Goal: Communication & Community: Answer question/provide support

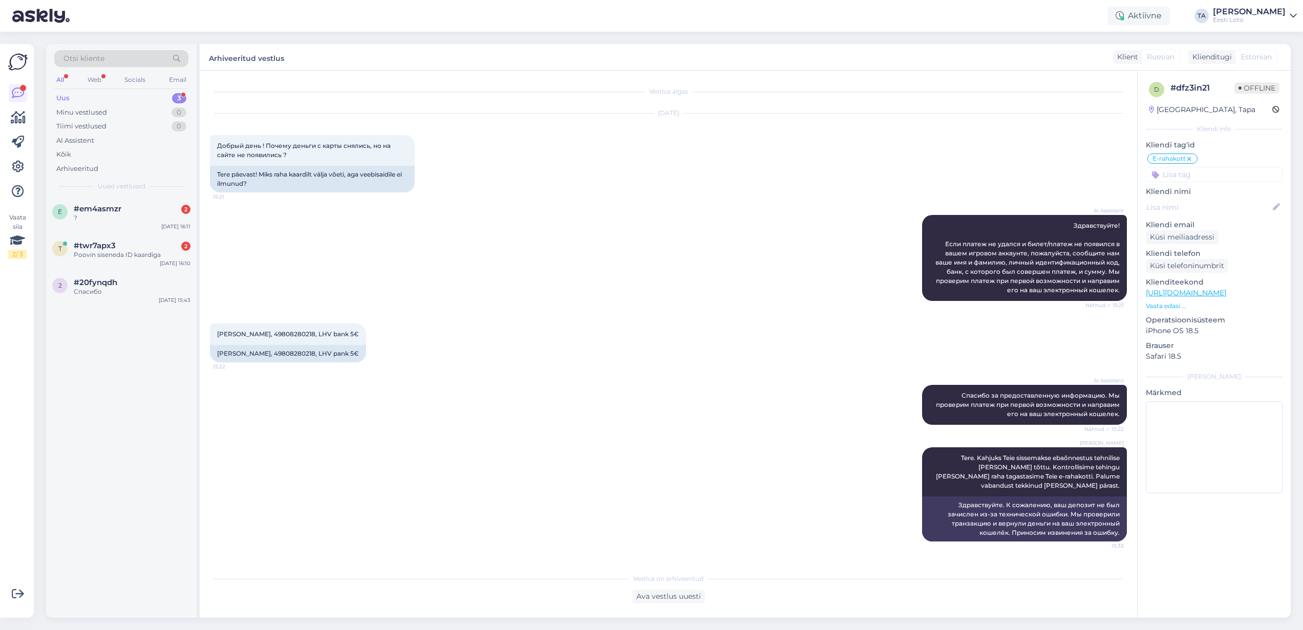
click at [76, 98] on div "Uus 3" at bounding box center [121, 98] width 134 height 14
click at [88, 212] on span "#em4asmzr" at bounding box center [98, 208] width 48 height 9
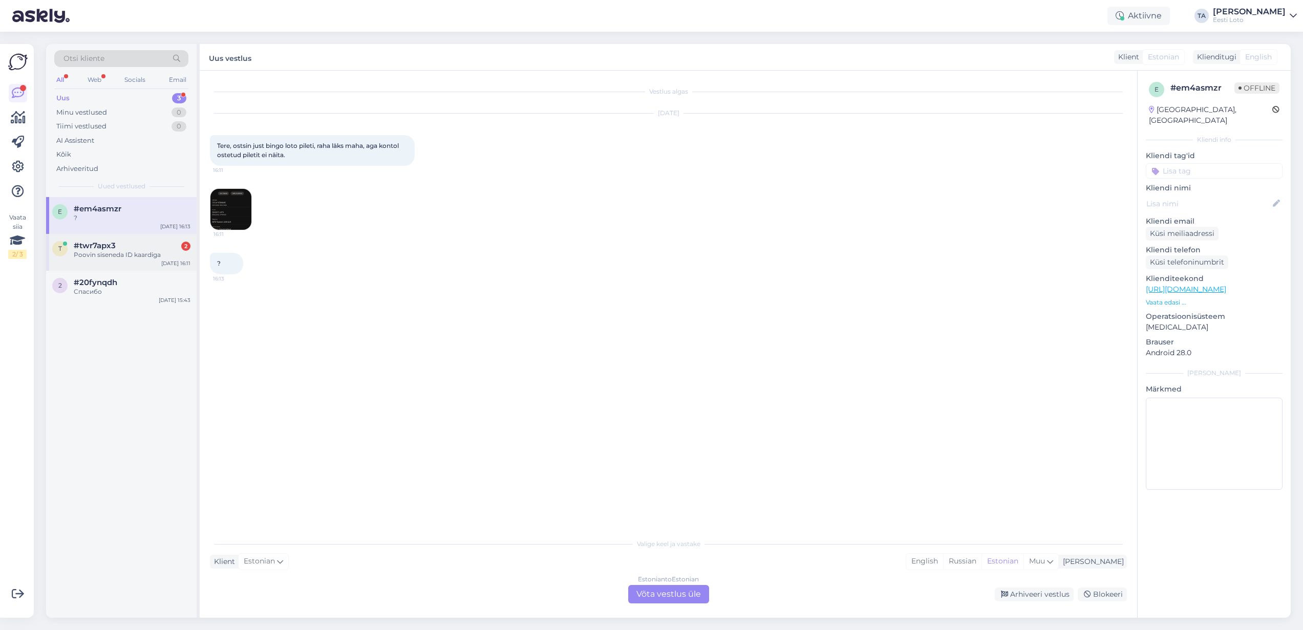
click at [94, 248] on span "#twr7apx3" at bounding box center [95, 245] width 42 height 9
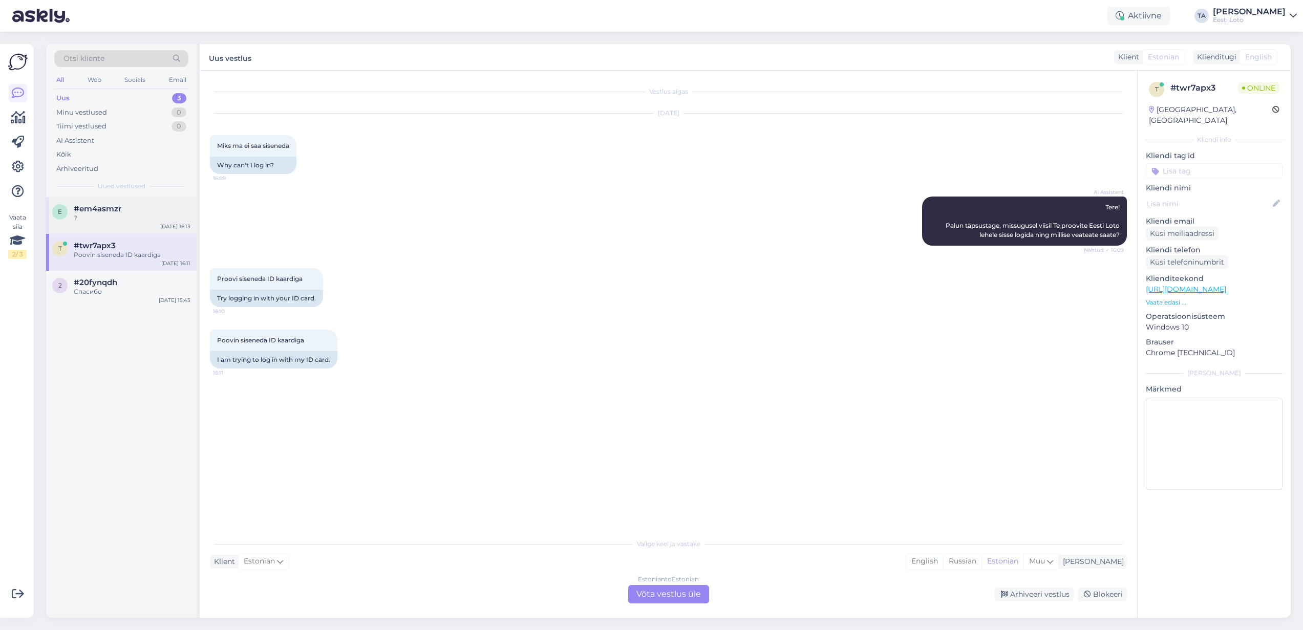
click at [102, 222] on div "?" at bounding box center [132, 217] width 117 height 9
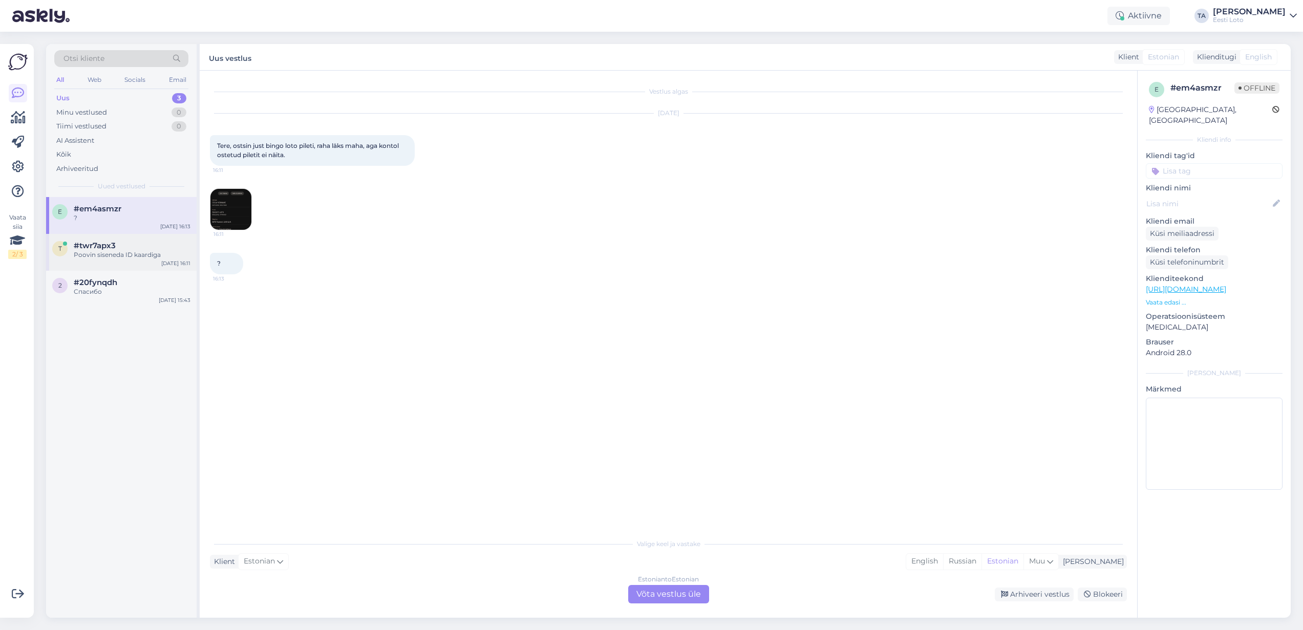
click at [82, 255] on div "Poovin siseneda ID kaardiga" at bounding box center [132, 254] width 117 height 9
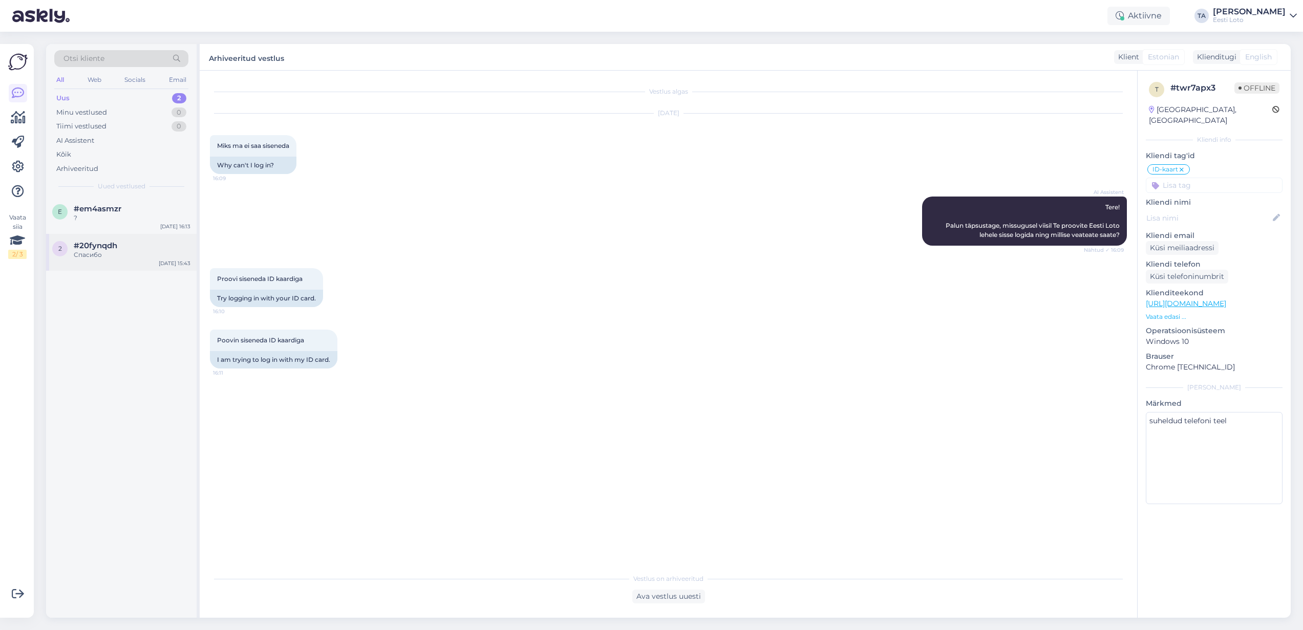
click at [90, 253] on div "Спасибо" at bounding box center [132, 254] width 117 height 9
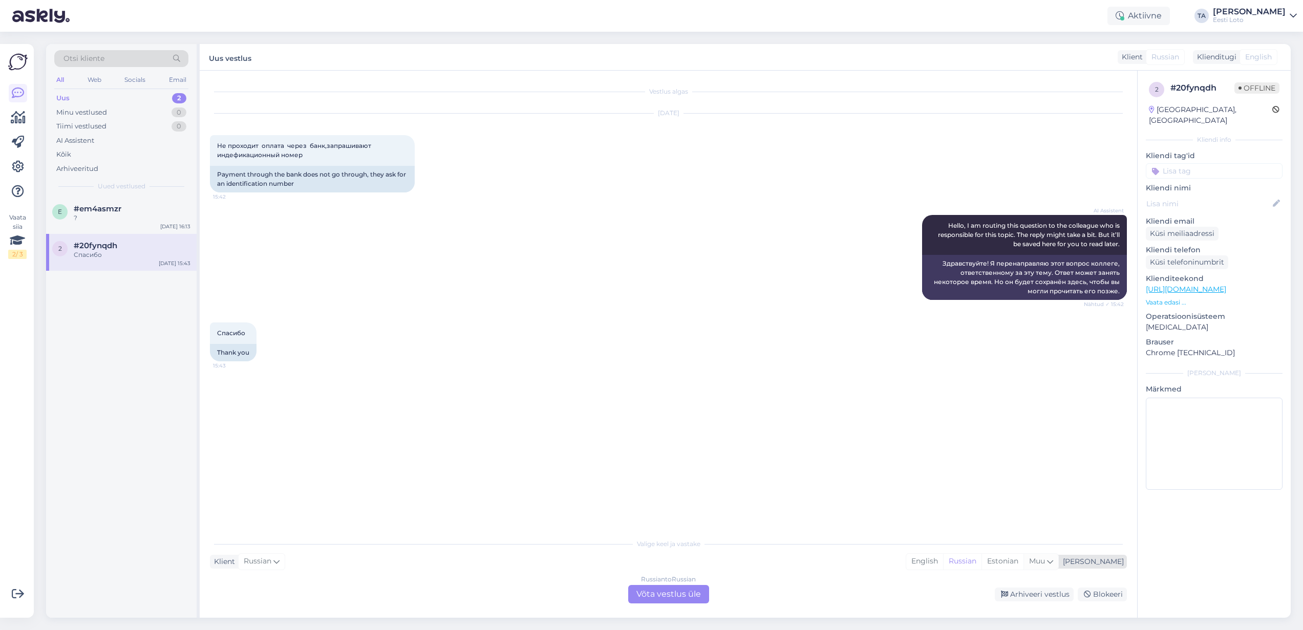
click at [1058, 562] on div "Muu" at bounding box center [1040, 561] width 35 height 15
type input "est"
click at [1016, 538] on link "Estonian" at bounding box center [1016, 535] width 113 height 16
click at [676, 592] on div "Russian to Estonian Võta vestlus üle" at bounding box center [668, 594] width 81 height 18
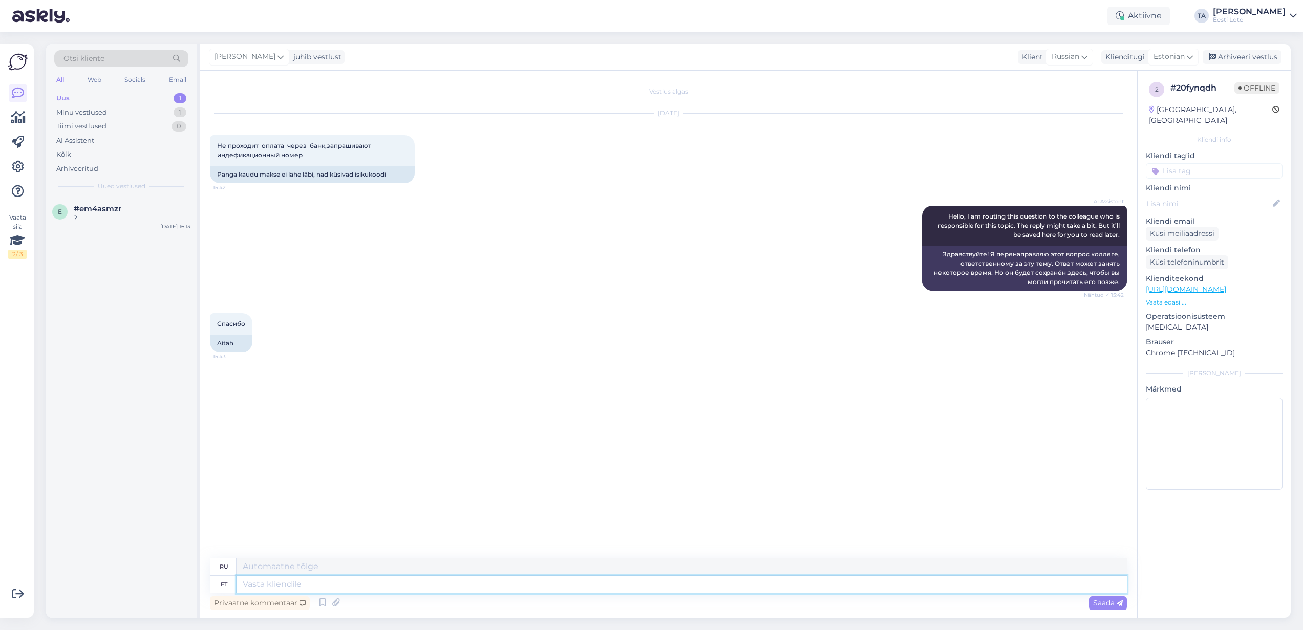
click at [295, 589] on textarea at bounding box center [681, 584] width 890 height 17
type textarea "Palun"
type textarea "Пожалуйста"
type textarea "Palun täpsustage"
type textarea "Пожалуйста, уточните"
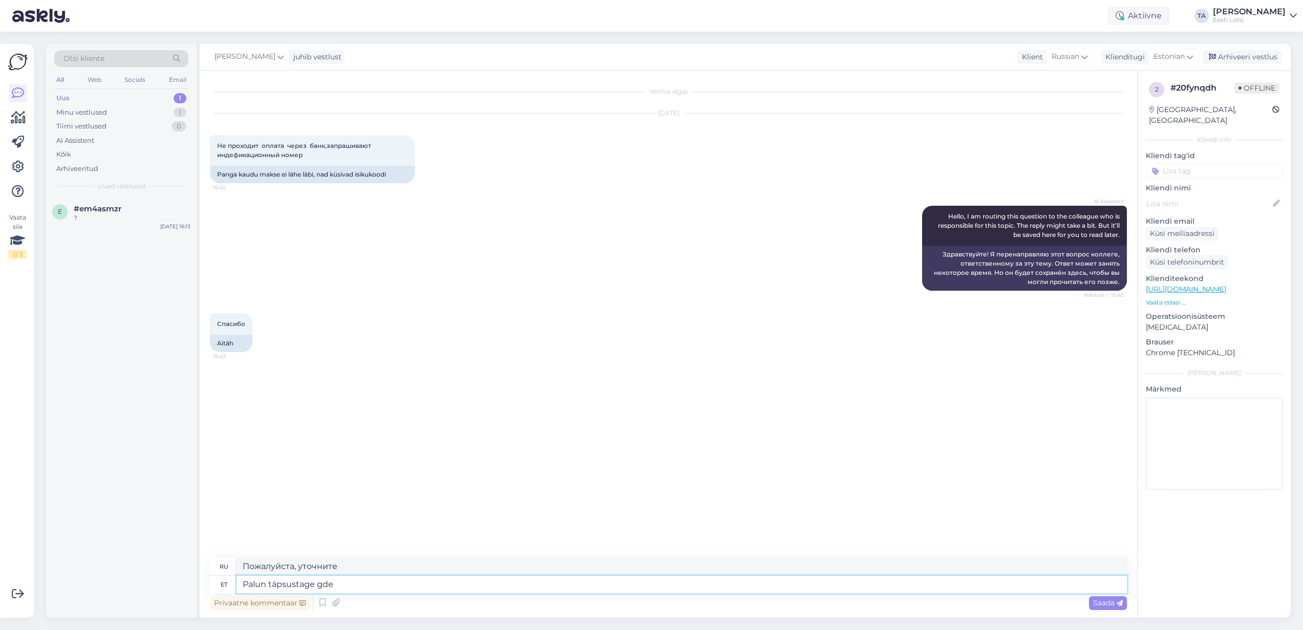
type textarea "Palun täpsustage gde"
type textarea "Пожалуйста, укажите местоположение."
type textarea "Palun täpsustage gde imenno"
type textarea "Пожалуйста, укажите, где это находится."
type textarea "Palun täpsustage gde"
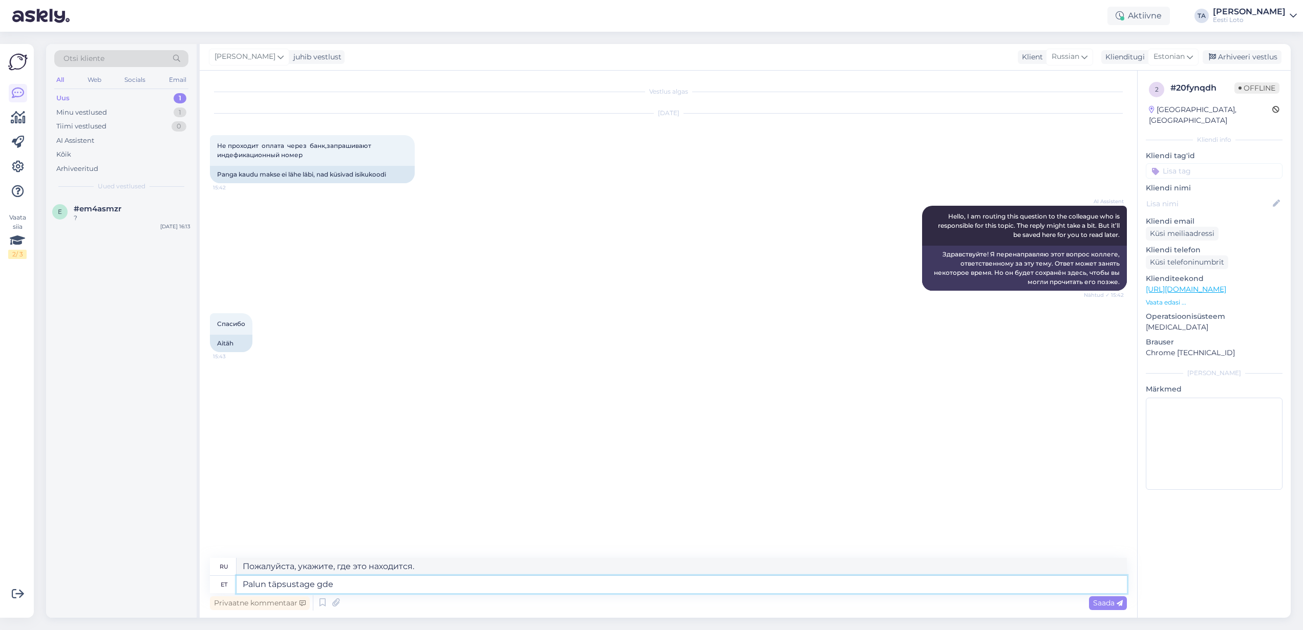
type textarea "Пожалуйста, укажите место"
type textarea "Palun täpsustage"
type textarea "Пожалуйста, уточните"
type textarea "Palun täpsustage kus"
type textarea "Пожалуйста, укажите, где"
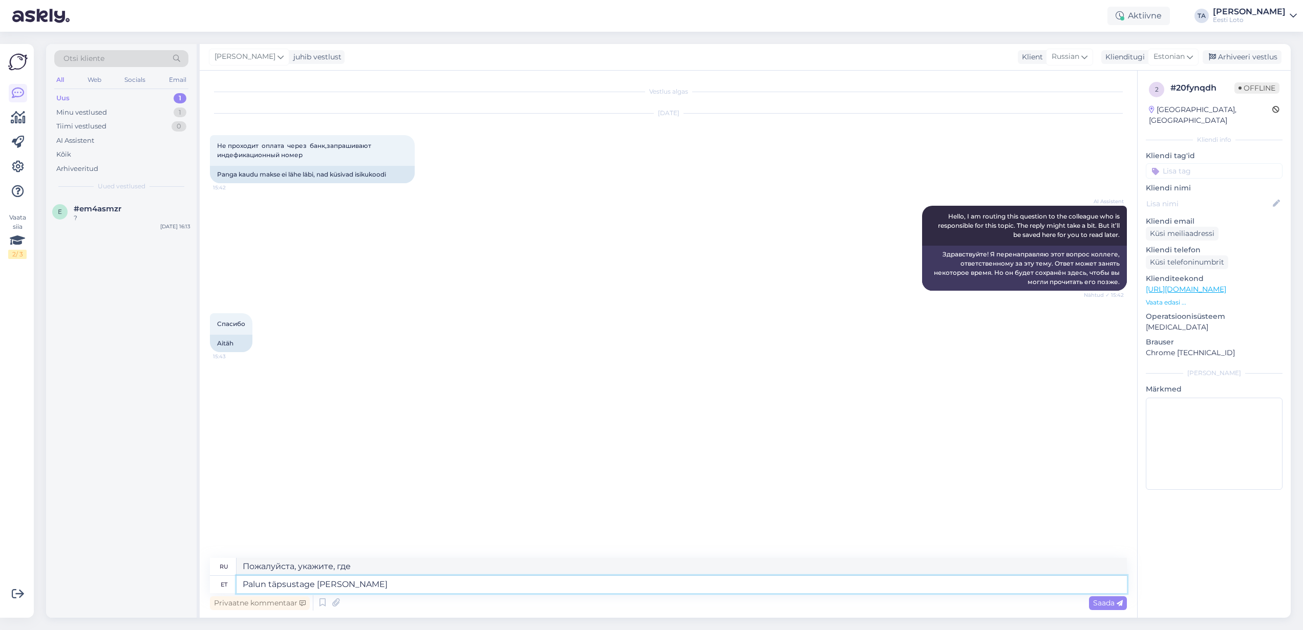
type textarea "Palun täpsustage kus t"
type textarea "Пожалуйста, уточните, где это находится."
type textarea "Palun täpsustage ku"
type textarea "Пожалуйста, укажите, где"
type textarea "Palun täpsustage"
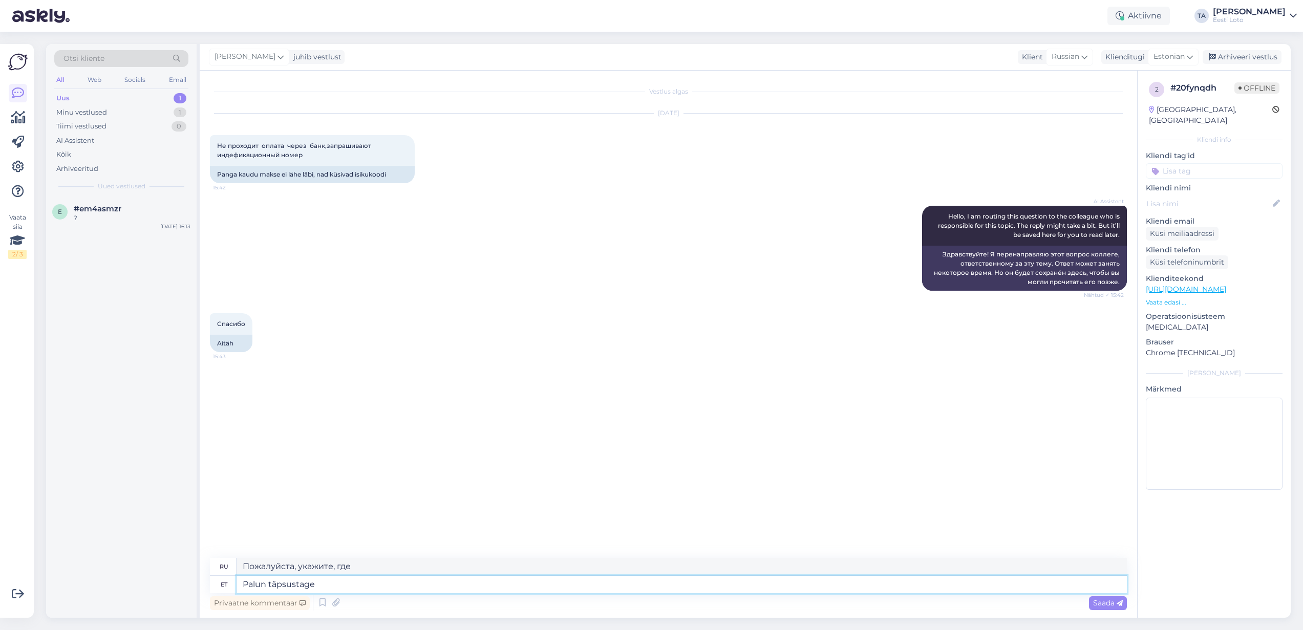
type textarea "Пожалуйста, уточните"
type textarea "Palun täpsustage kas"
type textarea "Пожалуйста, укажите,"
type textarea "Palun täpsustage kas isikuk"
type textarea "Пожалуйста, укажите, указан ли персональный идентификационный номер"
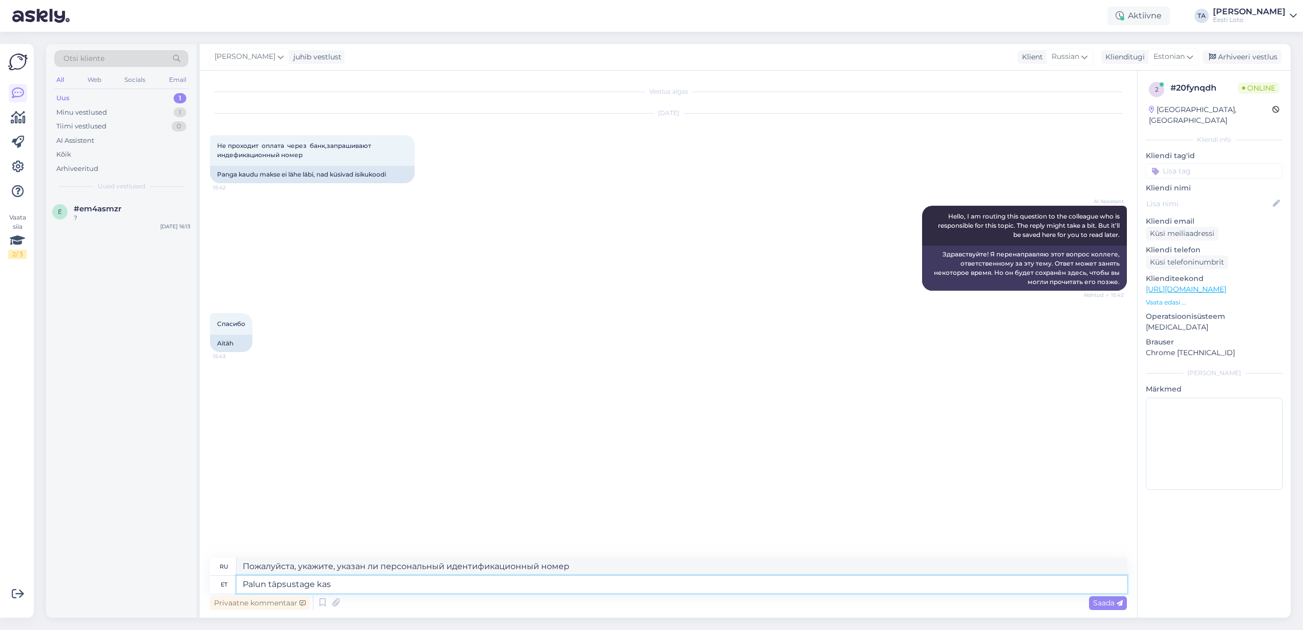
type textarea "Palun täpsustage kas"
type textarea "Пожалуйста, укажите,"
type textarea "Palun täpsustage"
type textarea "Пожалуйста, уточните"
type textarea "Palun täpsustage kus k"
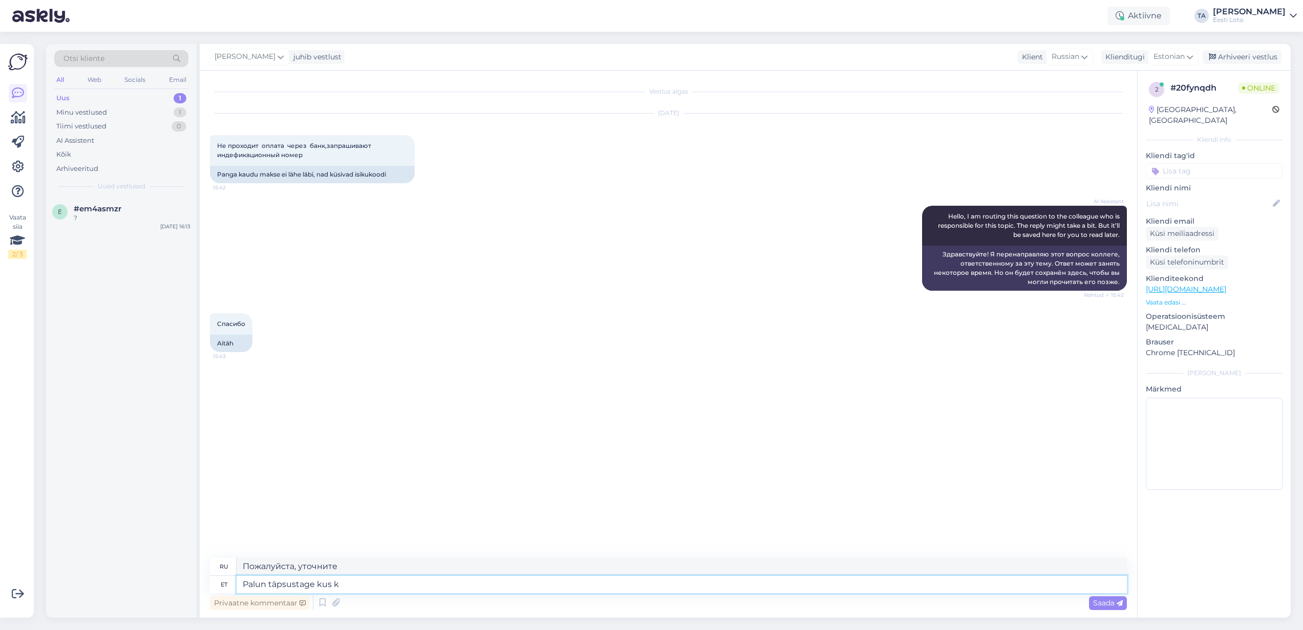
type textarea "Пожалуйста, укажите, где"
type textarea "Palun täpsustage kus kohas küsitakse"
type textarea "Пожалуйста, уточните, где именно вы спрашиваете."
type textarea "Palun täpsustage kus kohas küsitakse Teie"
type textarea "Пожалуйста, уточните, где именно вас спрашивают."
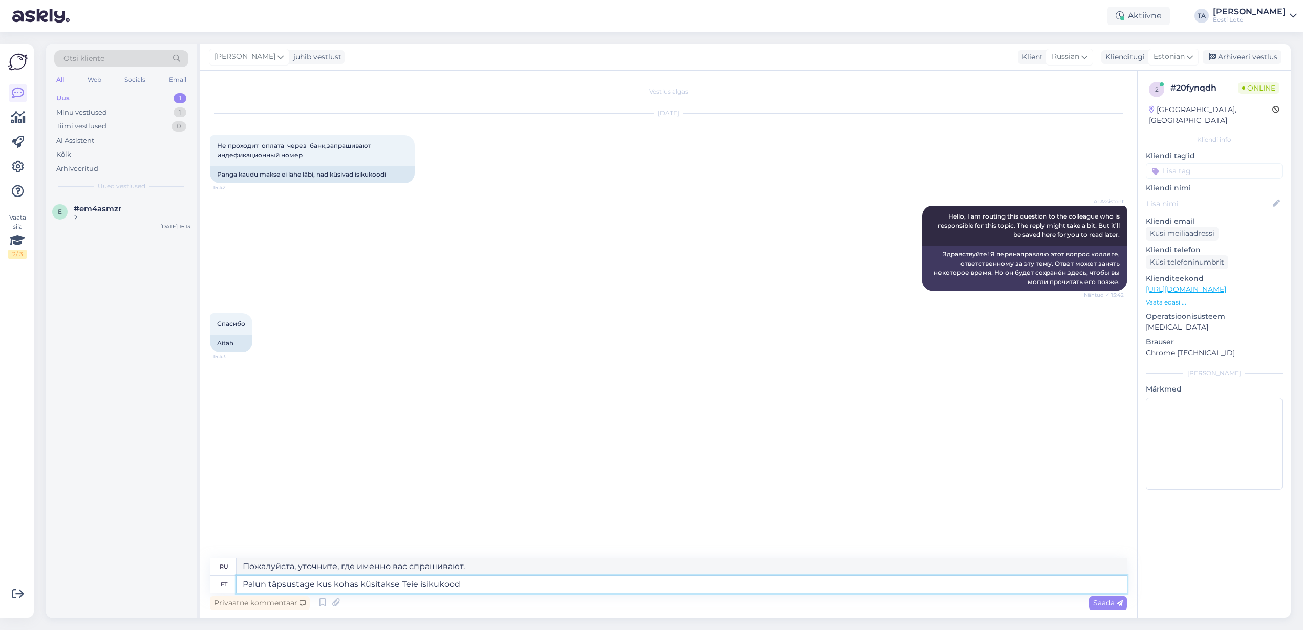
type textarea "Palun täpsustage kus kohas küsitakse Teie isikukoodi"
type textarea "Пожалуйста, укажите, где запрашивается ваш персональный идентификационный номер."
type textarea "Palun täpsustage kus kohas küsitakse Teie isikukoodi, k"
type textarea "Пожалуйста, укажите, где запрашивается ваш персональный идентификационный номер,"
type textarea "Palun täpsustage kus kohas küsitakse Teie isikukoodi, kas"
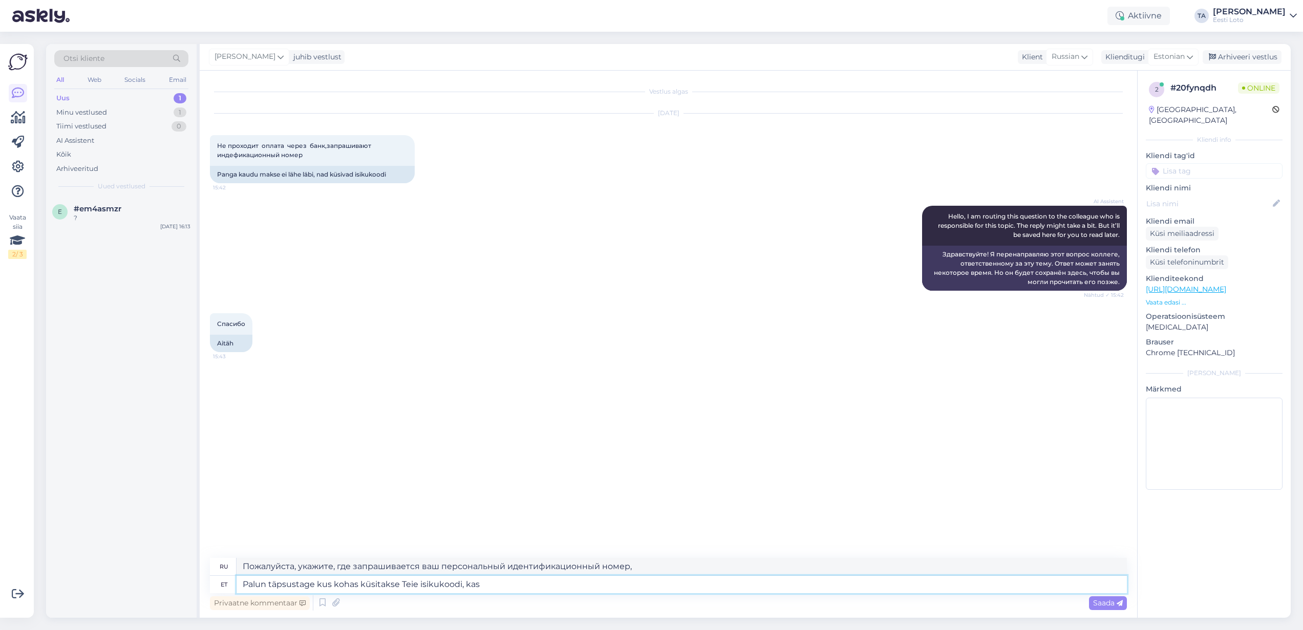
type textarea "Пожалуйста, укажите, где запрашивается ваш персональный идентификационный номер…"
type textarea "Palun täpsustage kus kohas küsitakse Teie isikukoodi, kas panga"
type textarea "Пожалуйста, уточните, где запрашивается ваш персональный идентификационный номе…"
type textarea "Palun täpsustage kus kohas küsitakse Teie isikukoodi, kas panga lehel"
type textarea "Укажите, пожалуйста, где запрашивается ваш персональный идентификационный номер…"
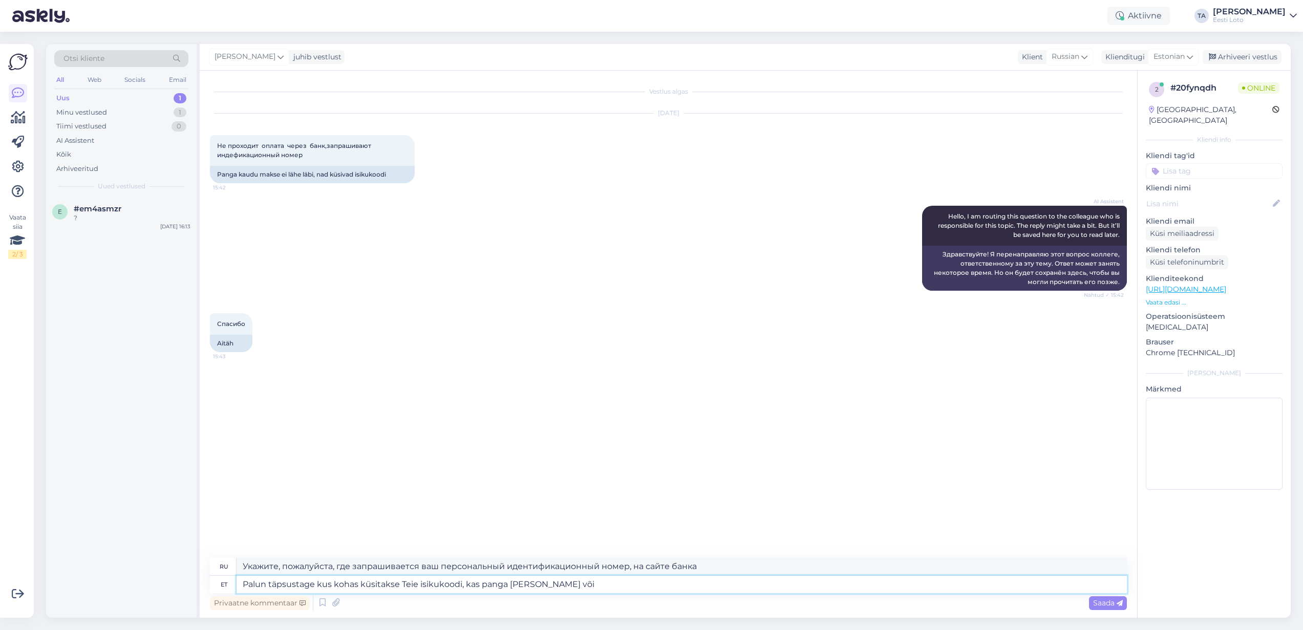
type textarea "Palun täpsustage kus kohas küsitakse Teie isikukoodi, kas panga [PERSON_NAME] v…"
type textarea "Пожалуйста, уточните, где запрашивается ваш персональный идентификационный номе…"
type textarea "Palun täpsustage kus kohas küsitakse Teie isikukoodi, kas panga [PERSON_NAME] v…"
type textarea "Пожалуйста, уточните, где запрашивается Ваш персональный идентификационный номе…"
type textarea "Palun täpsustage kus kohas küsitakse Teie isikukoodi, kas panga [PERSON_NAME] v…"
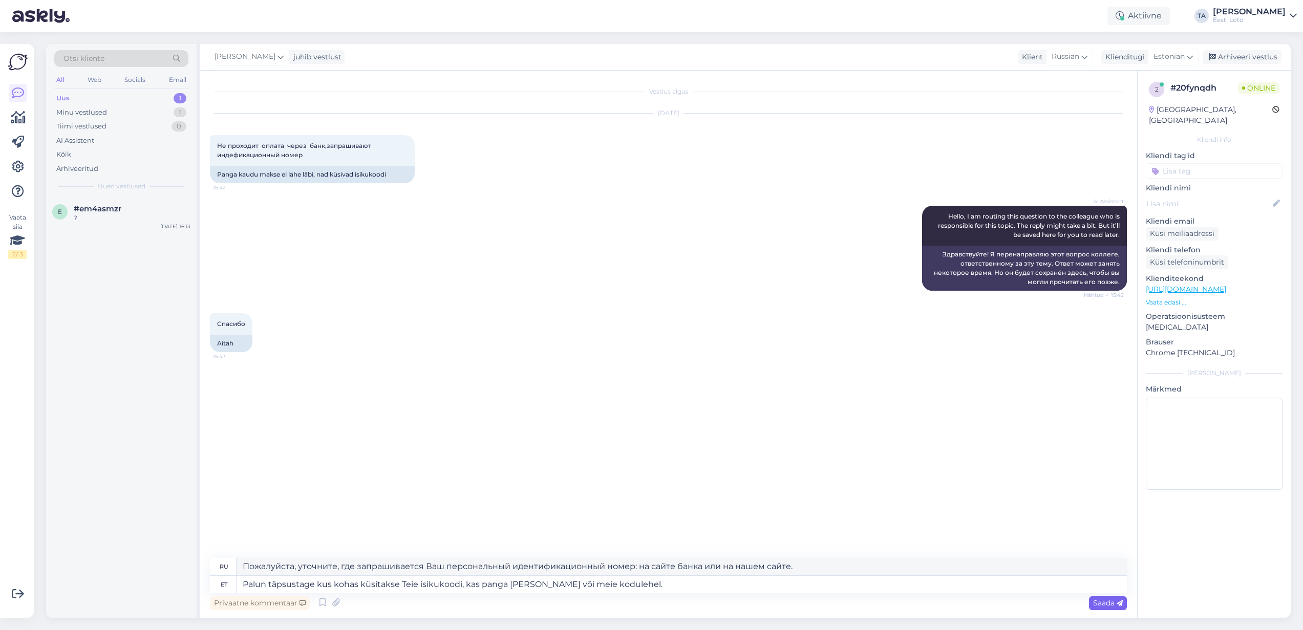
click at [1090, 605] on div "Saada" at bounding box center [1108, 603] width 38 height 14
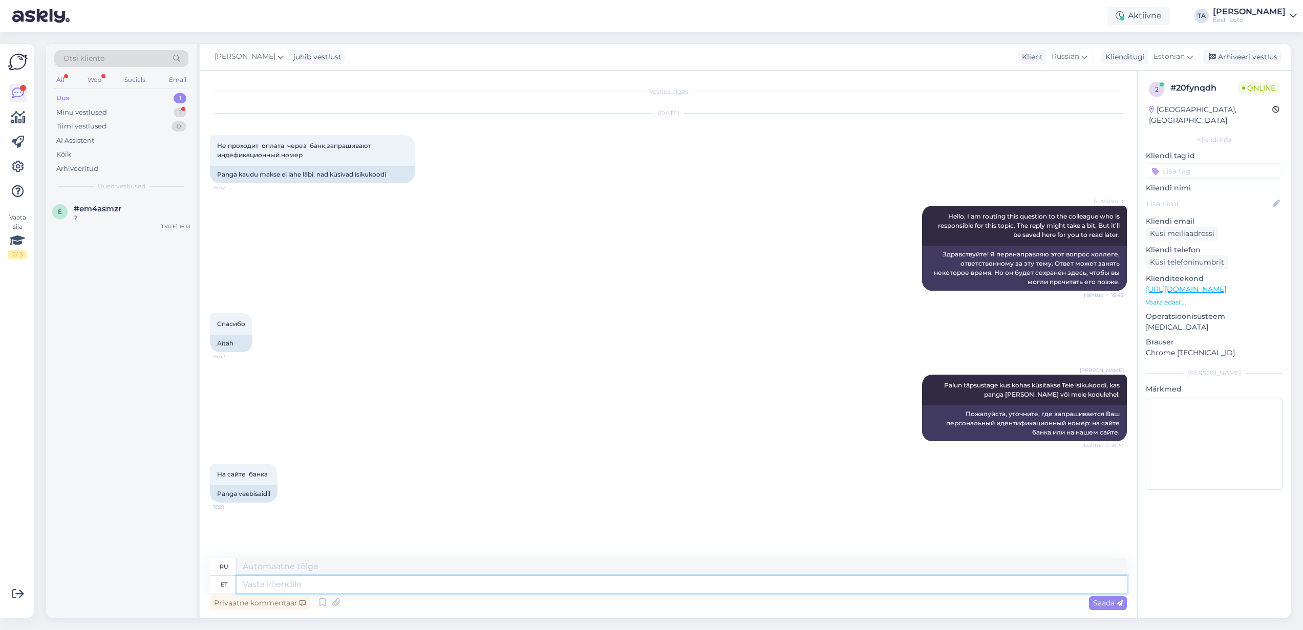
click at [307, 585] on textarea at bounding box center [681, 584] width 890 height 17
type textarea "K"
type textarea "[PERSON_NAME]"
type textarea "Millega"
type textarea "С чем"
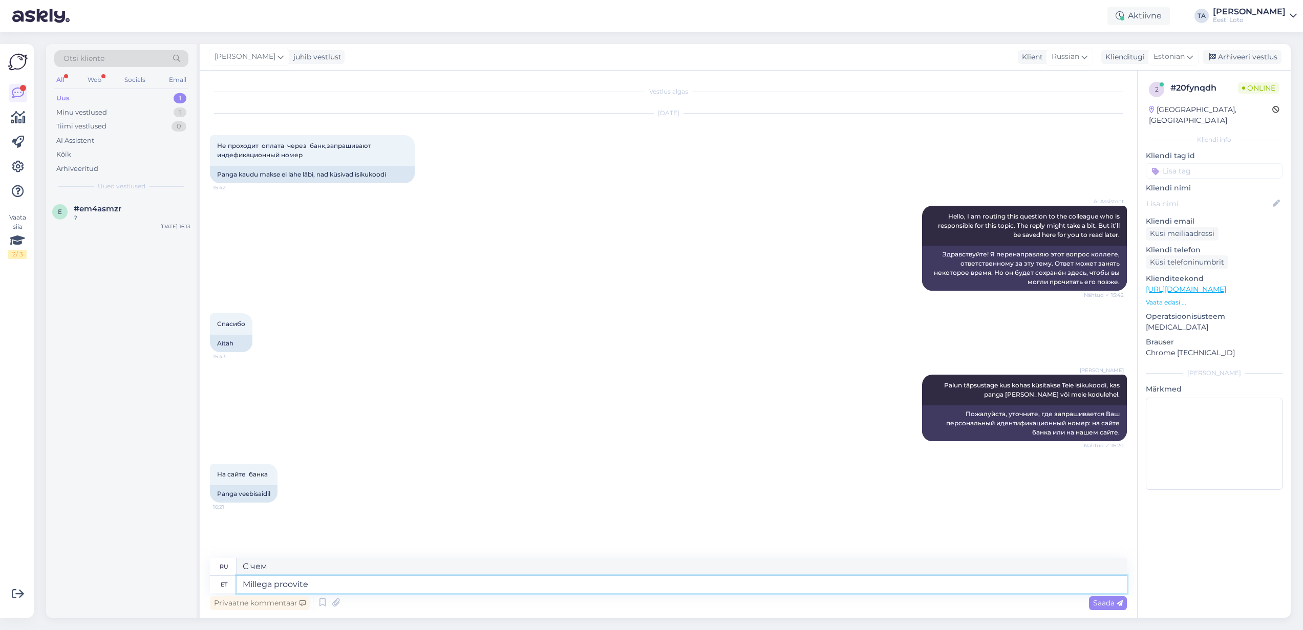
type textarea "Millega proovite"
type textarea "Что вы пытаетесь сделать?"
type textarea "Millega proovite panga"
type textarea "Чем вы пытаетесь заняться?"
type textarea "Millega proovite panga lehele s"
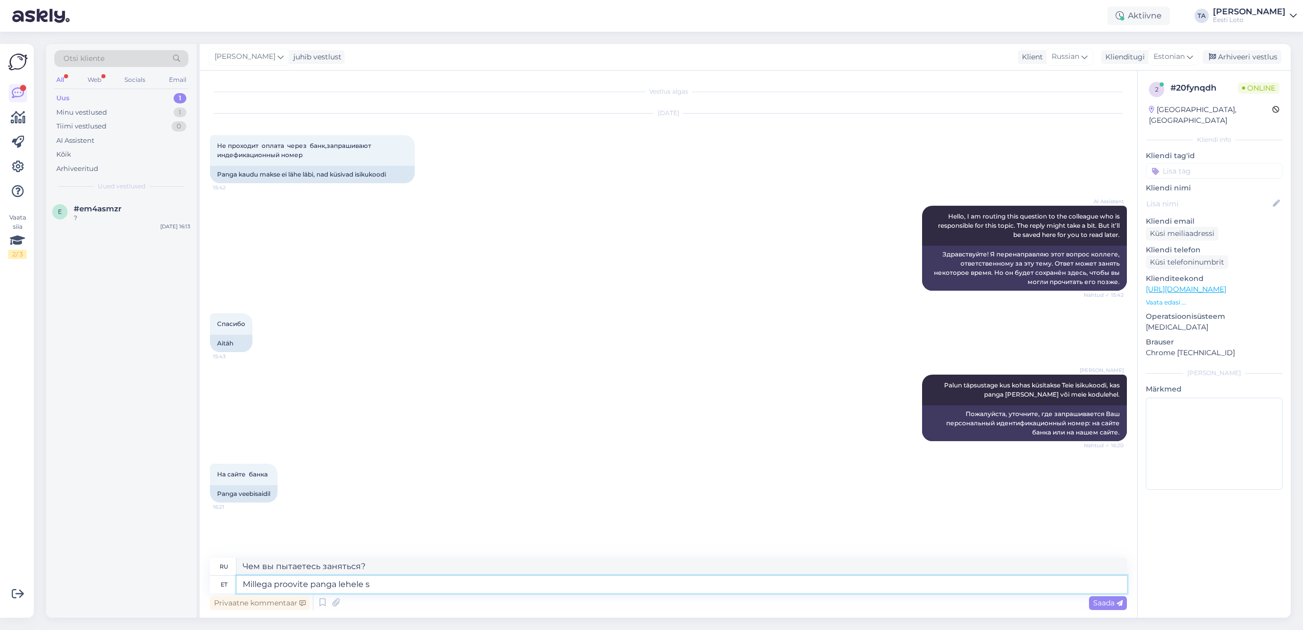
type textarea "Что вы пытаетесь сделать на сайте банка?"
type textarea "Millega proovite panga lehele sisse"
type textarea "С помощью чего вы пытаетесь войти на сайт банка?"
type textarea "Millega proovite panga lehele sisse logida"
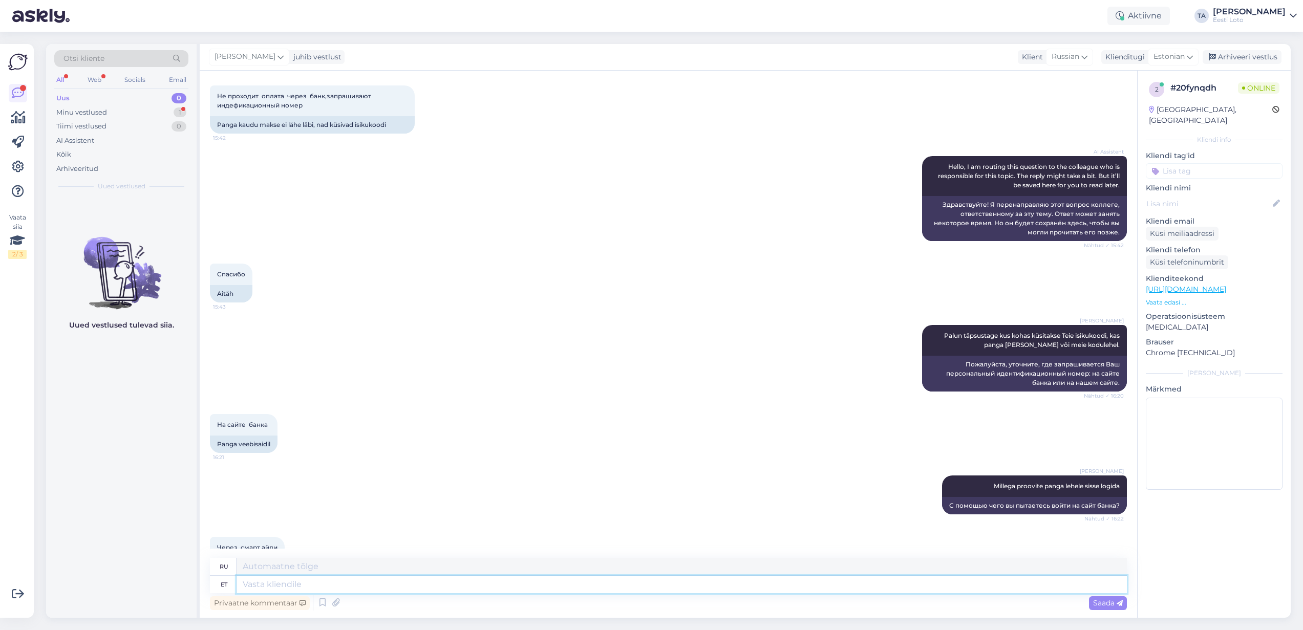
scroll to position [88, 0]
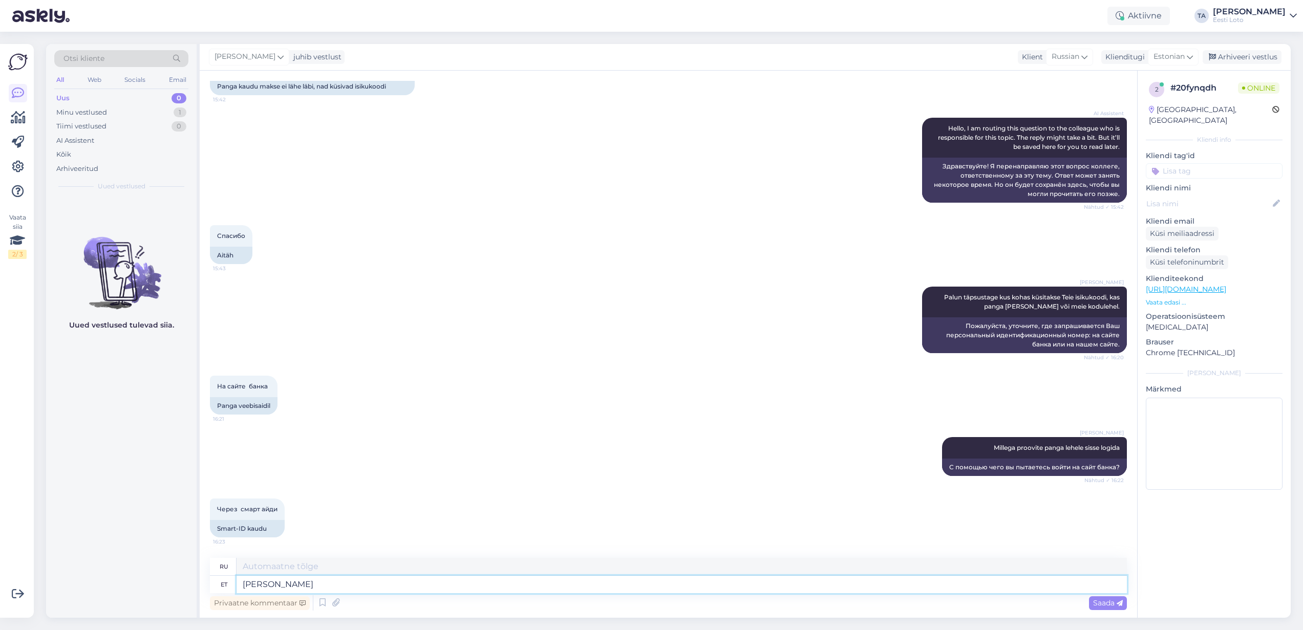
type textarea "[PERSON_NAME]"
type textarea "Если"
type textarea "Kui T"
type textarea "Если Т"
type textarea "[PERSON_NAME]"
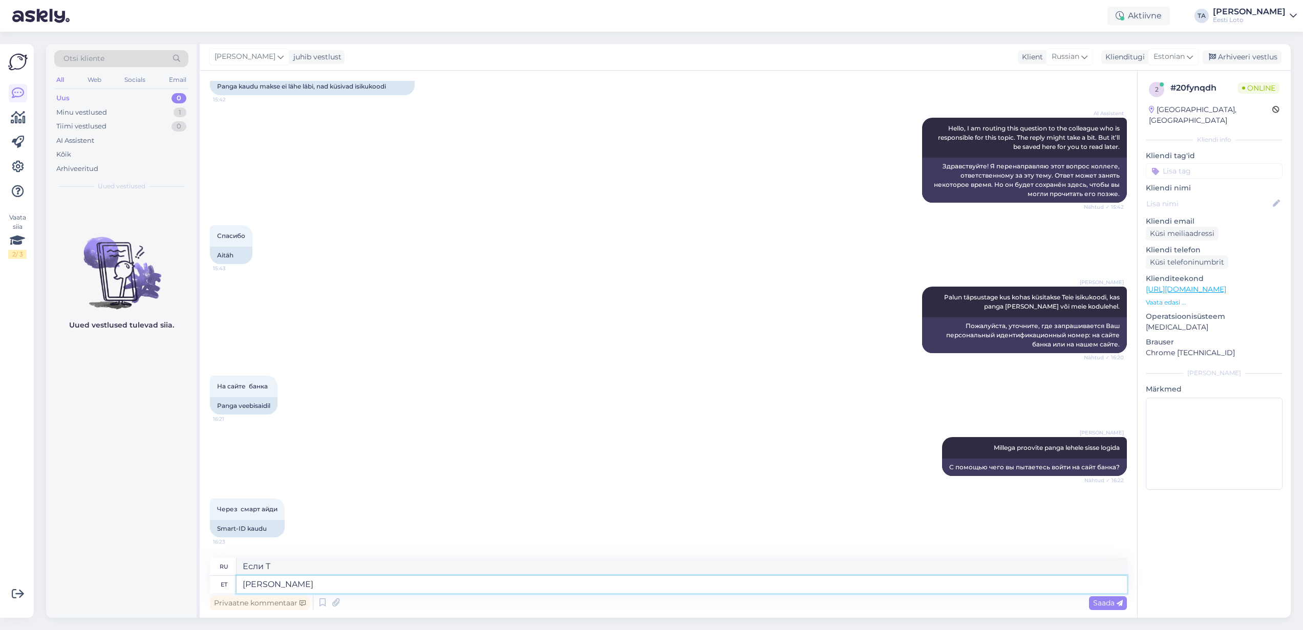
type textarea "Если"
type textarea "K"
type textarea "Milline"
type textarea "Который"
type textarea "Milline pan"
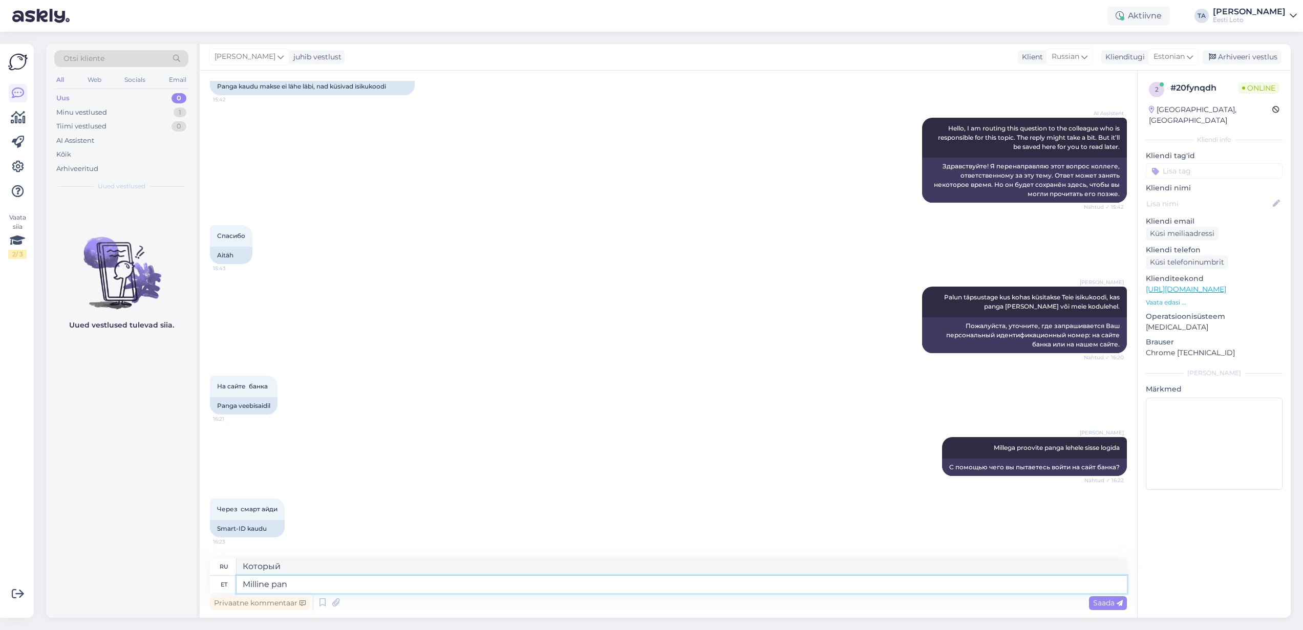
type textarea "Какая сковорода?"
type textarea "Milline"
type textarea "Который"
type textarea "[PERSON_NAME]"
type textarea "Милли"
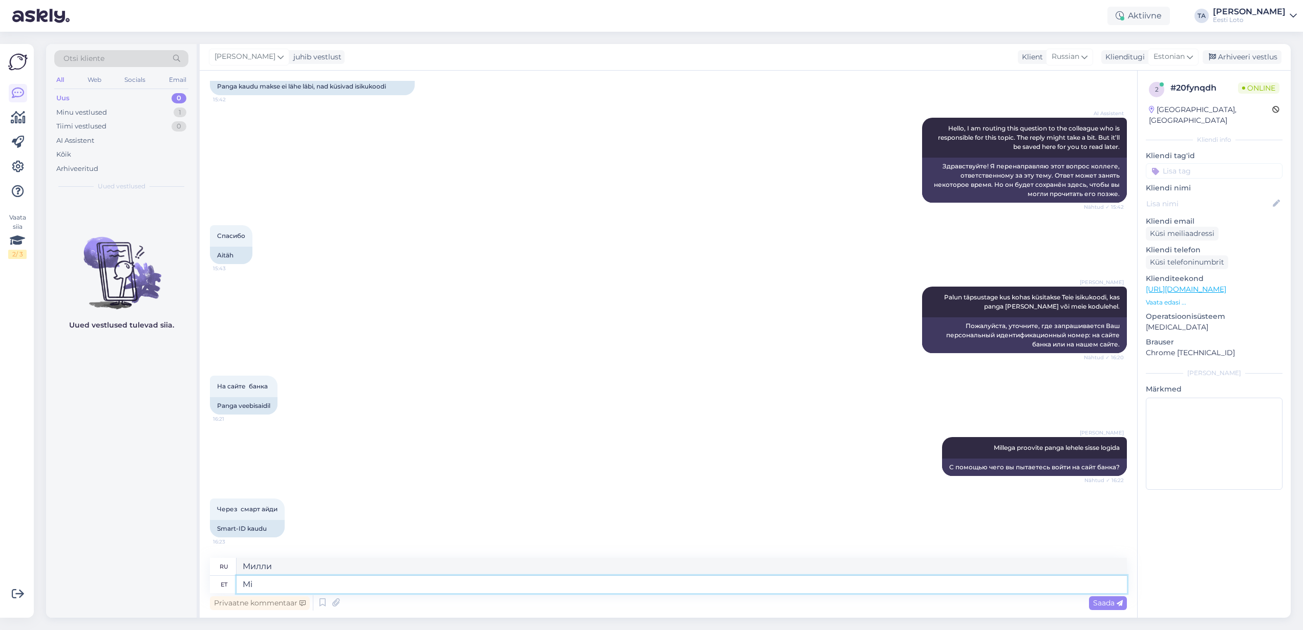
type textarea "M"
type textarea "Täpsemaks"
type textarea "Для получения дополнительной информации"
type textarea "Täpsemaks uurimiseks"
type textarea "Для дальнейшего расследования"
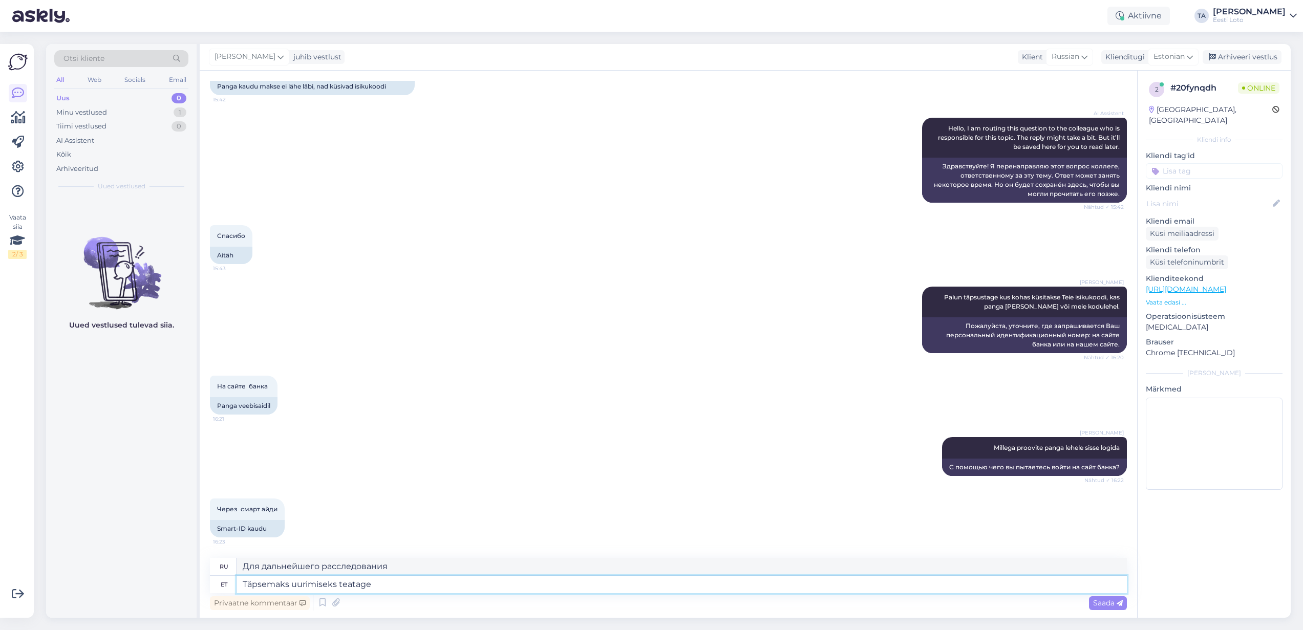
type textarea "Täpsemaks uurimiseks teatage"
type textarea "Для дальнейшего расследования, пожалуйста, сообщите"
type textarea "Täpsemaks uurimiseks teatage palun e"
type textarea "Пожалуйста, дайте мне знать для дальнейшего расследования."
type textarea "Täpsemaks uurimiseks teatage palun enda"
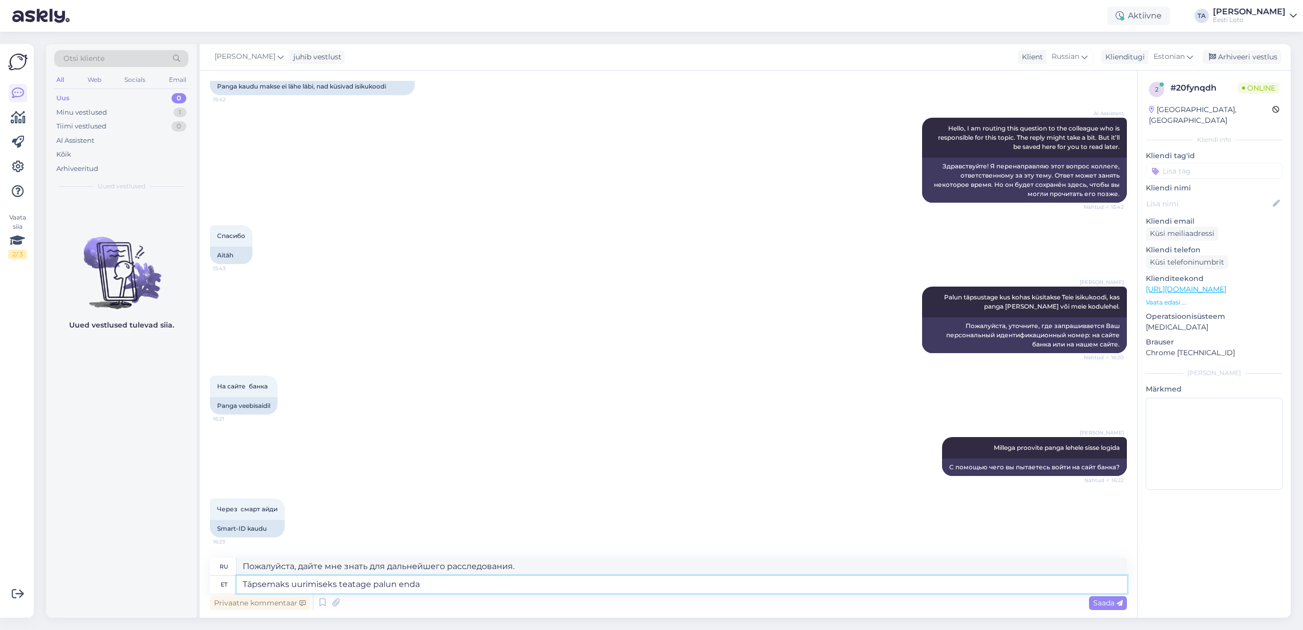
type textarea "Для дальнейшего расследования, пожалуйста, сообщите нам."
type textarea "Täpsemaks uurimiseks teatage palun enda isikukood"
type textarea "Для получения более подробной информации, пожалуйста, укажите ваш персональный …"
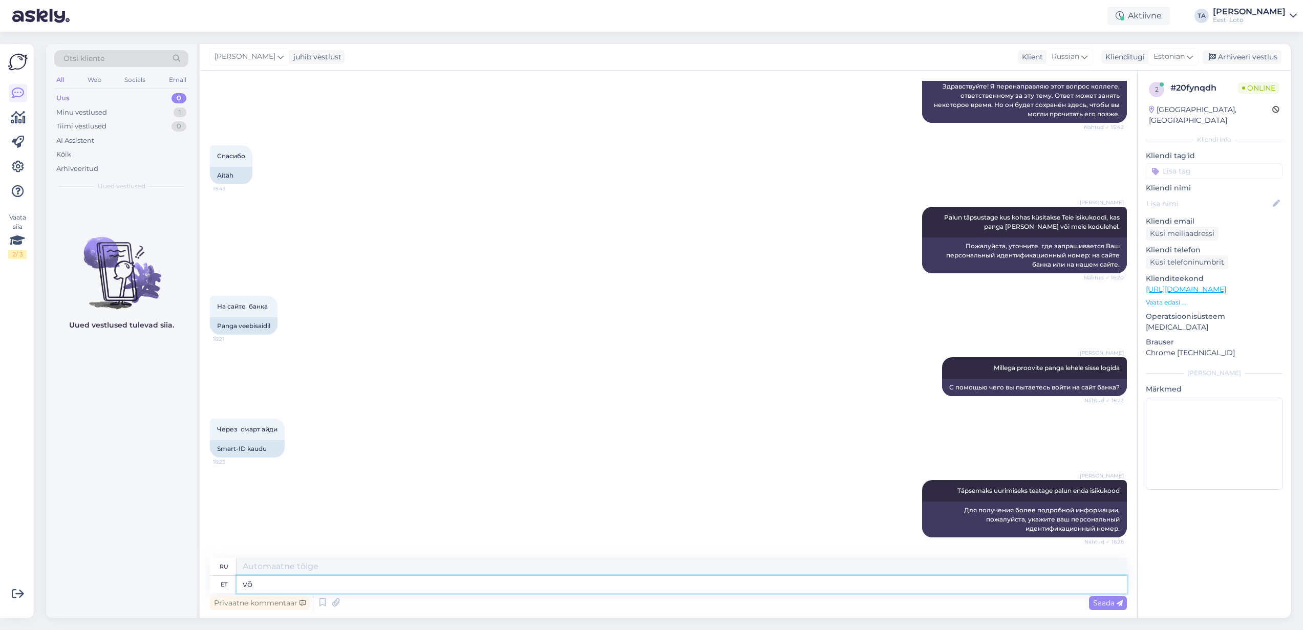
type textarea "või"
type textarea "или"
type textarea "või võtke"
type textarea "или ключ"
type textarea "või võtke"
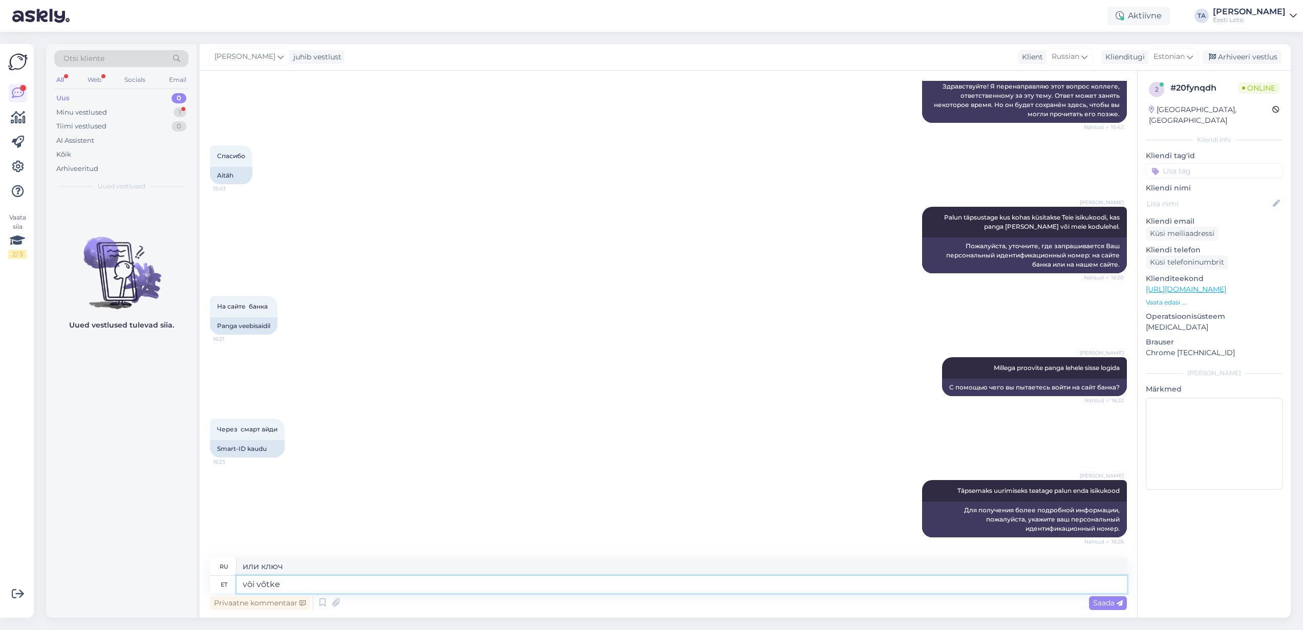
type textarea "или взять"
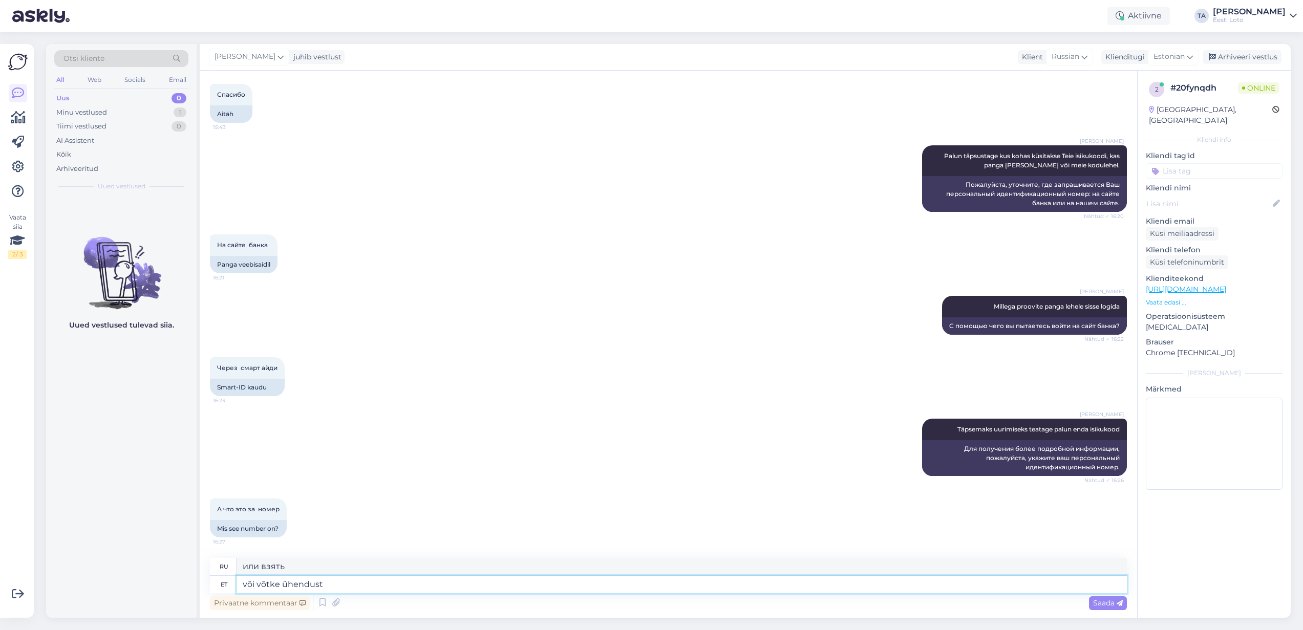
type textarea "või võtke ühendust"
type textarea "или [DEMOGRAPHIC_DATA] с нами"
type textarea "või võtke ühendust meie klienditoe"
type textarea "или свяжитесь с нашей службой поддержки клиентов"
type textarea "või võtke ühendust meie klienditoe telefonil"
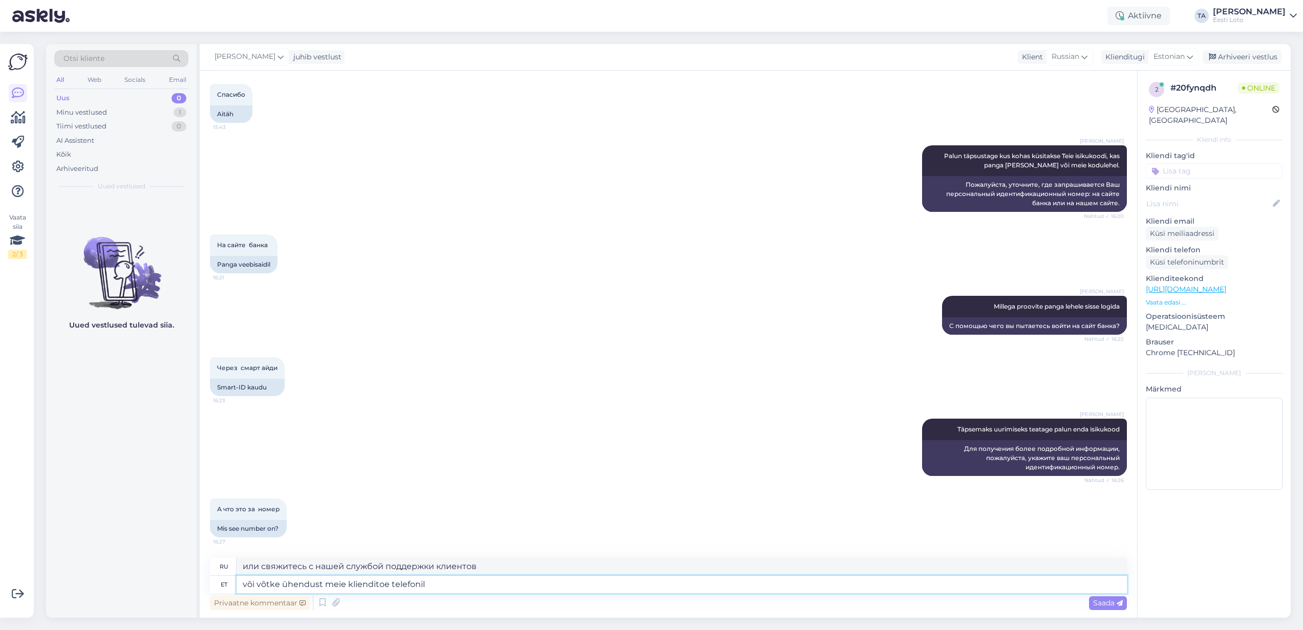
type textarea "или свяжитесь с нашей службой поддержки клиентов по номеру телефона"
type textarea "või võtke ühendust meie klienditoe telefonil 65020"
type textarea "или свяжитесь со службой поддержки клиентов по телефону 650"
type textarea "või võtke ühendust meie klienditoe telefonil 6502030"
type textarea "или свяжитесь со службой поддержки клиентов по телефону 6502030"
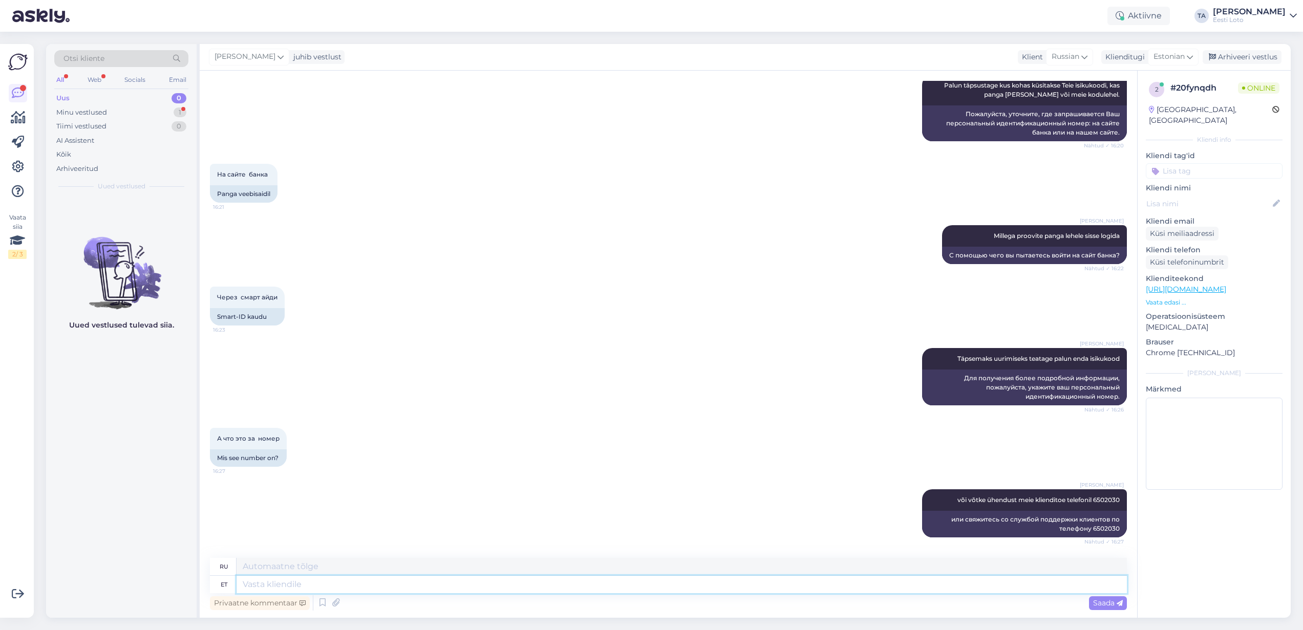
scroll to position [361, 0]
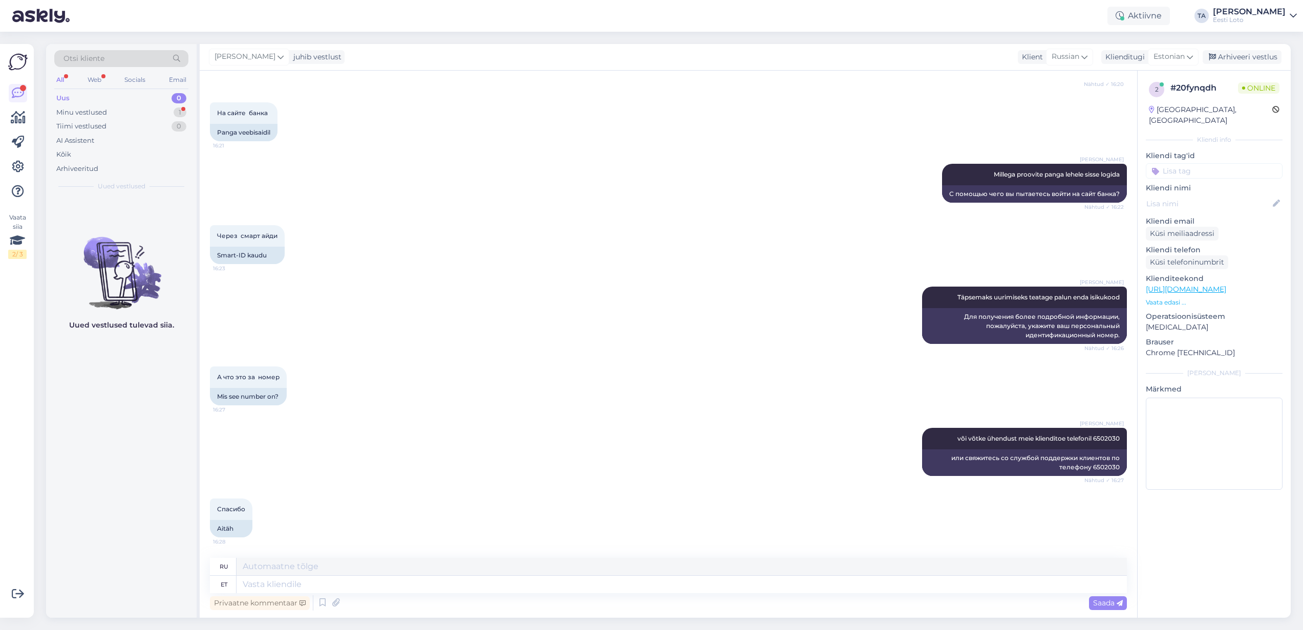
click at [1181, 163] on input at bounding box center [1213, 170] width 137 height 15
type input "kodu"
click at [1221, 196] on span "Koduleht" at bounding box center [1214, 199] width 29 height 6
click at [1255, 57] on div "Arhiveeri vestlus" at bounding box center [1241, 57] width 79 height 14
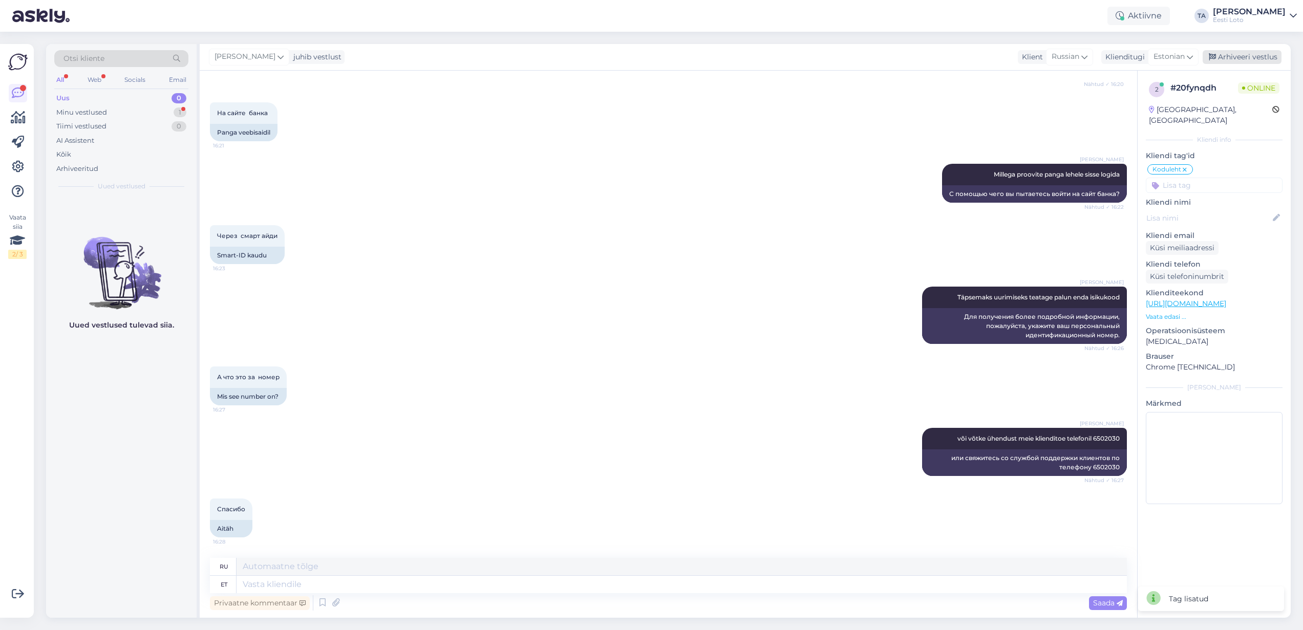
scroll to position [351, 0]
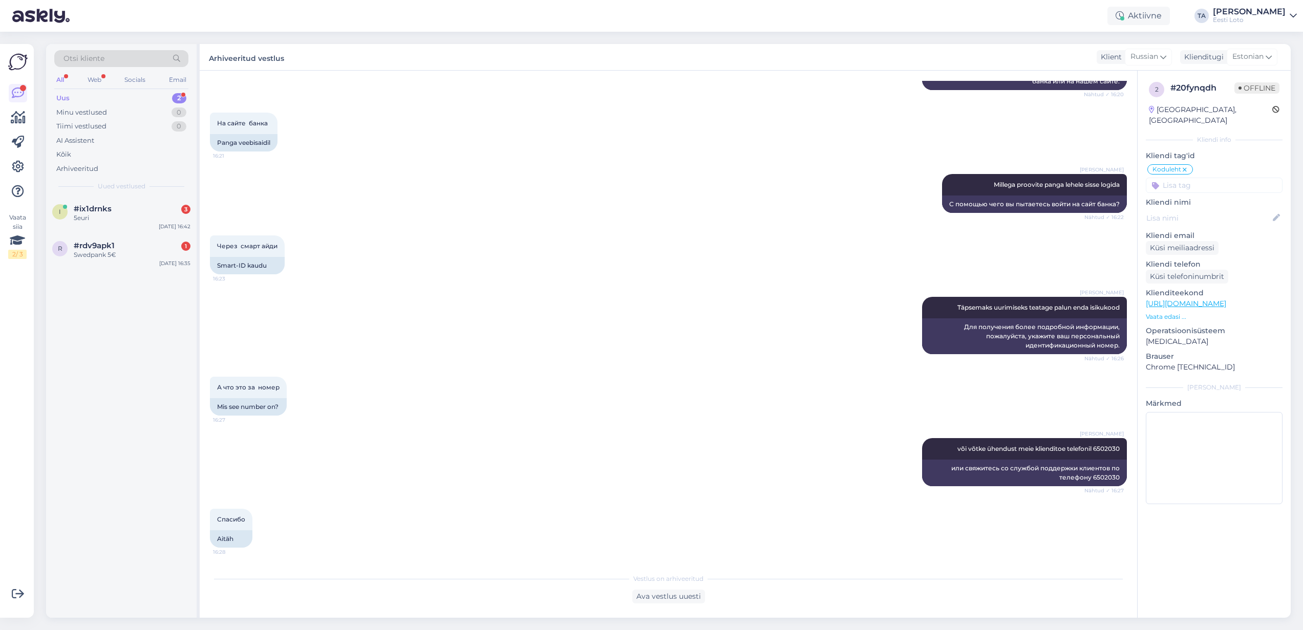
click at [67, 99] on div "Uus" at bounding box center [62, 98] width 13 height 10
click at [93, 209] on span "#ix1drnks" at bounding box center [93, 208] width 38 height 9
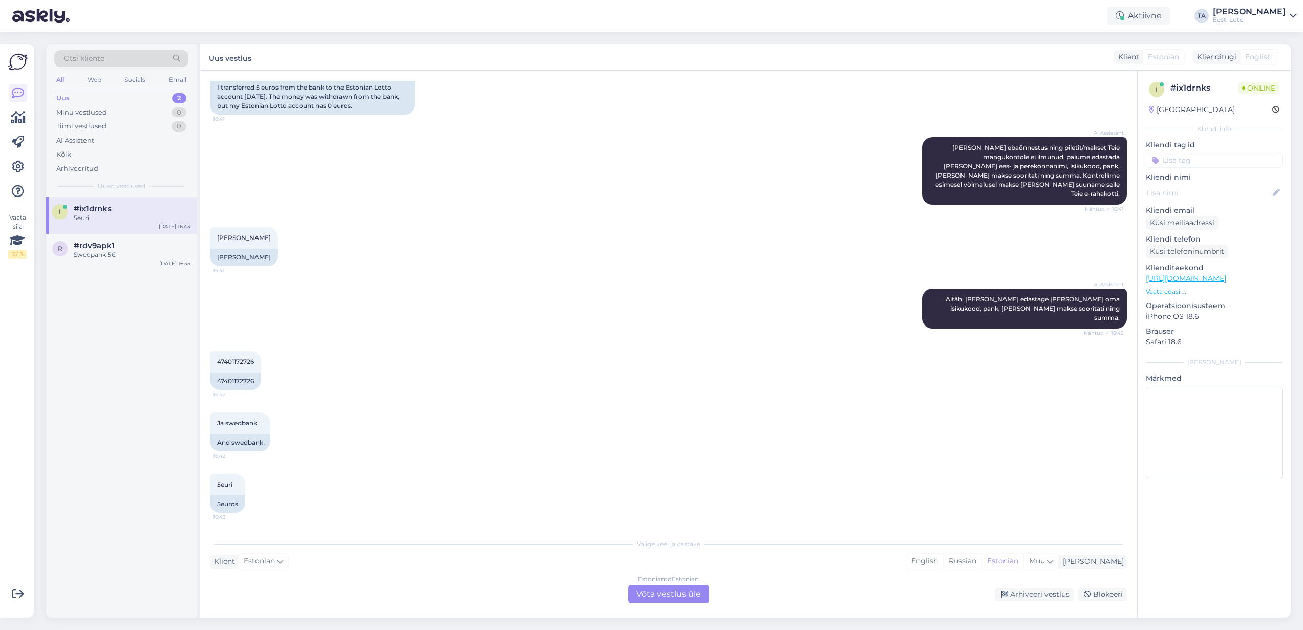
scroll to position [174, 0]
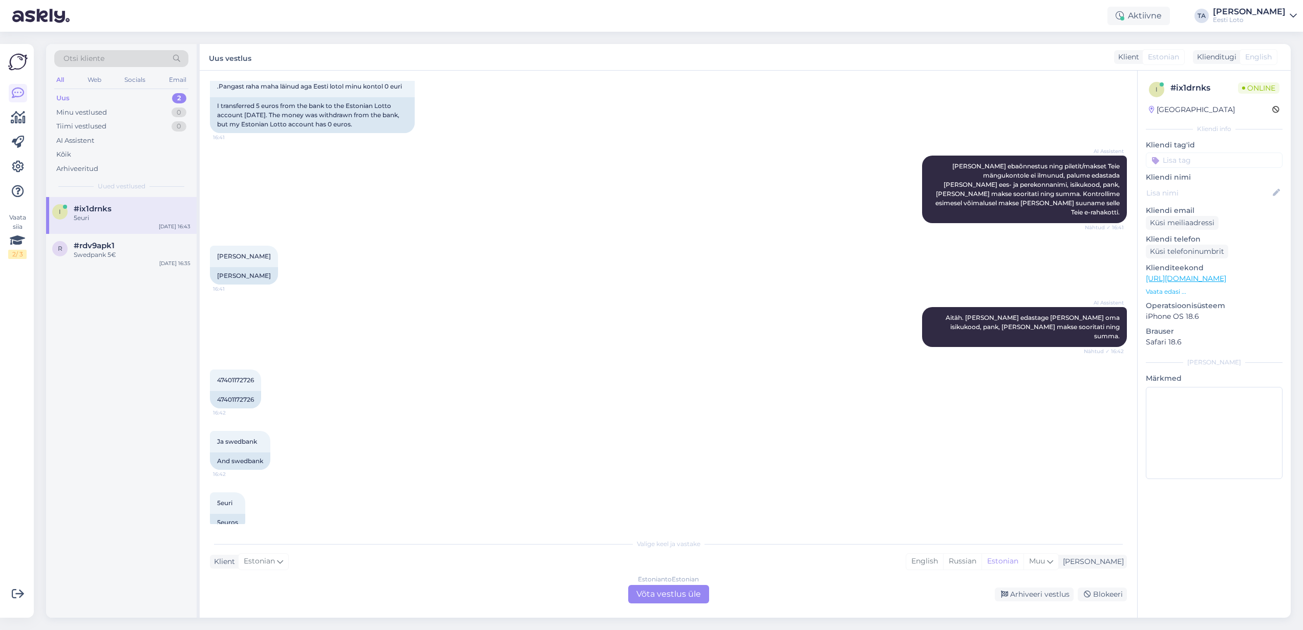
click at [678, 594] on div "Estonian to Estonian Võta vestlus üle" at bounding box center [668, 594] width 81 height 18
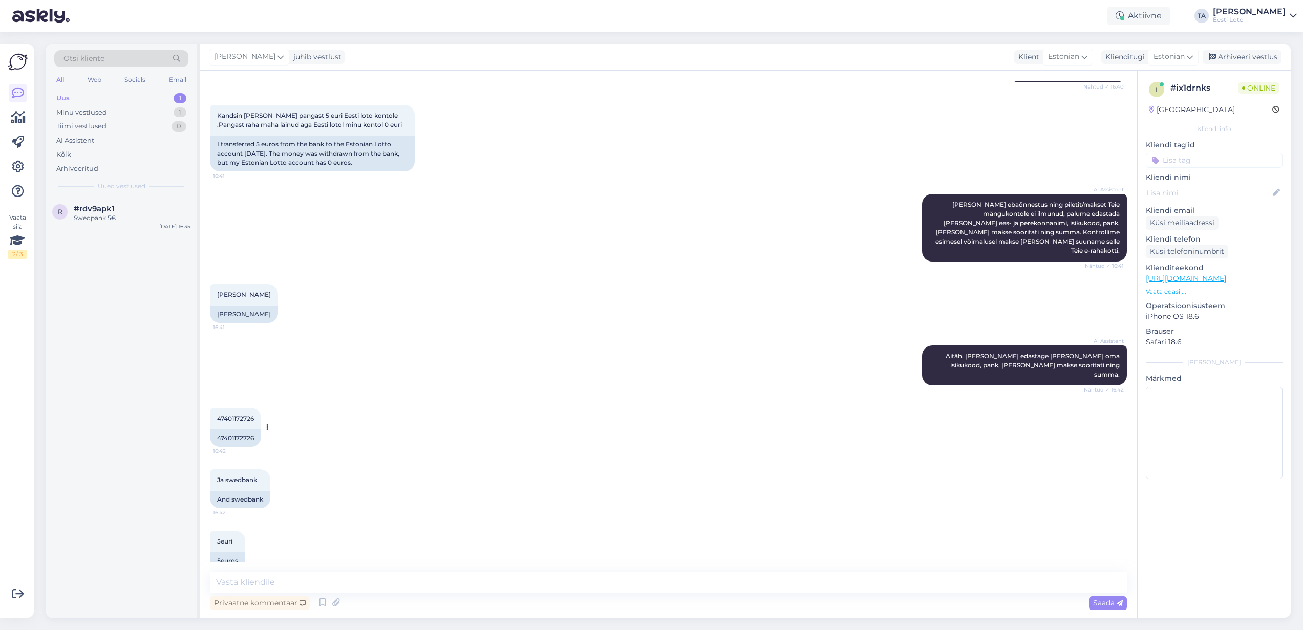
click at [233, 415] on span "47401172726" at bounding box center [235, 419] width 37 height 8
copy span "47401172726"
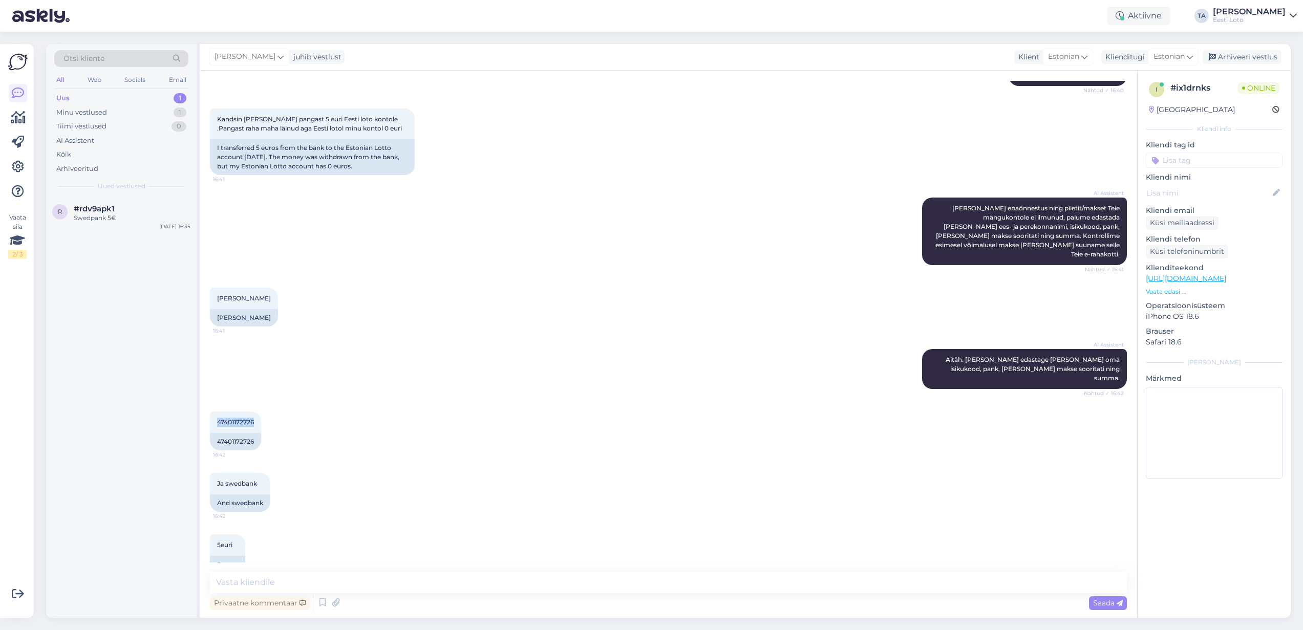
scroll to position [133, 0]
click at [406, 587] on textarea at bounding box center [668, 582] width 917 height 21
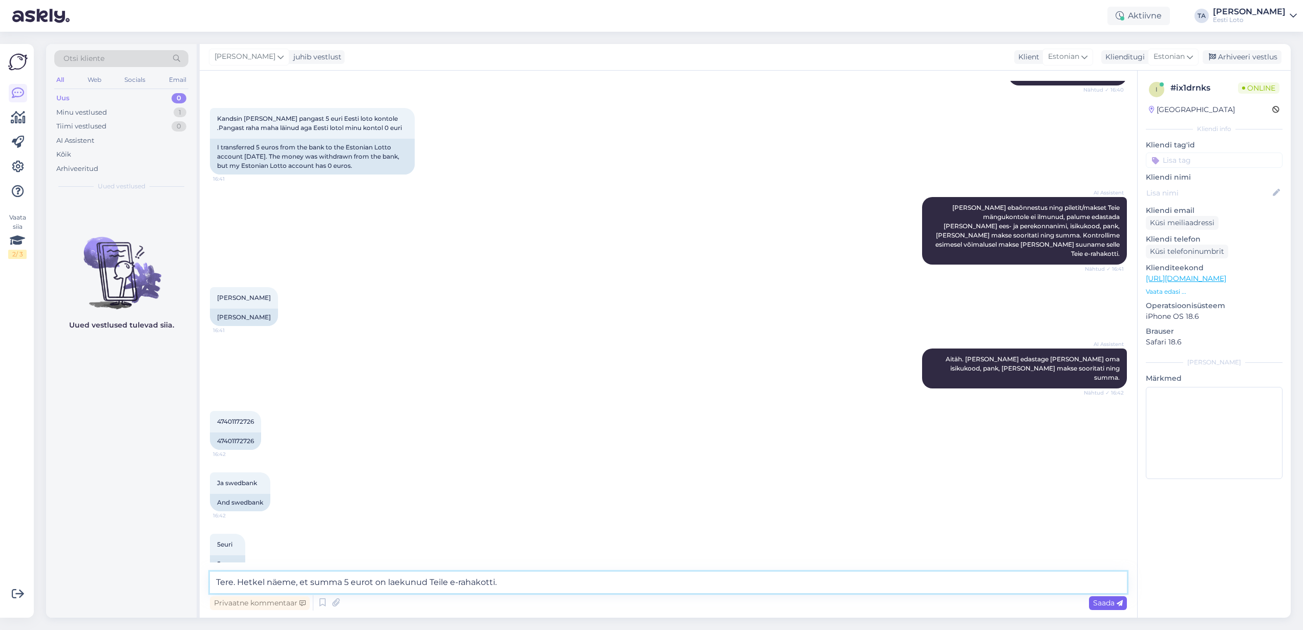
type textarea "Tere. Hetkel näeme, et summa 5 eurot on laekunud Teile e-rahakotti."
click at [1098, 602] on span "Saada" at bounding box center [1108, 602] width 30 height 9
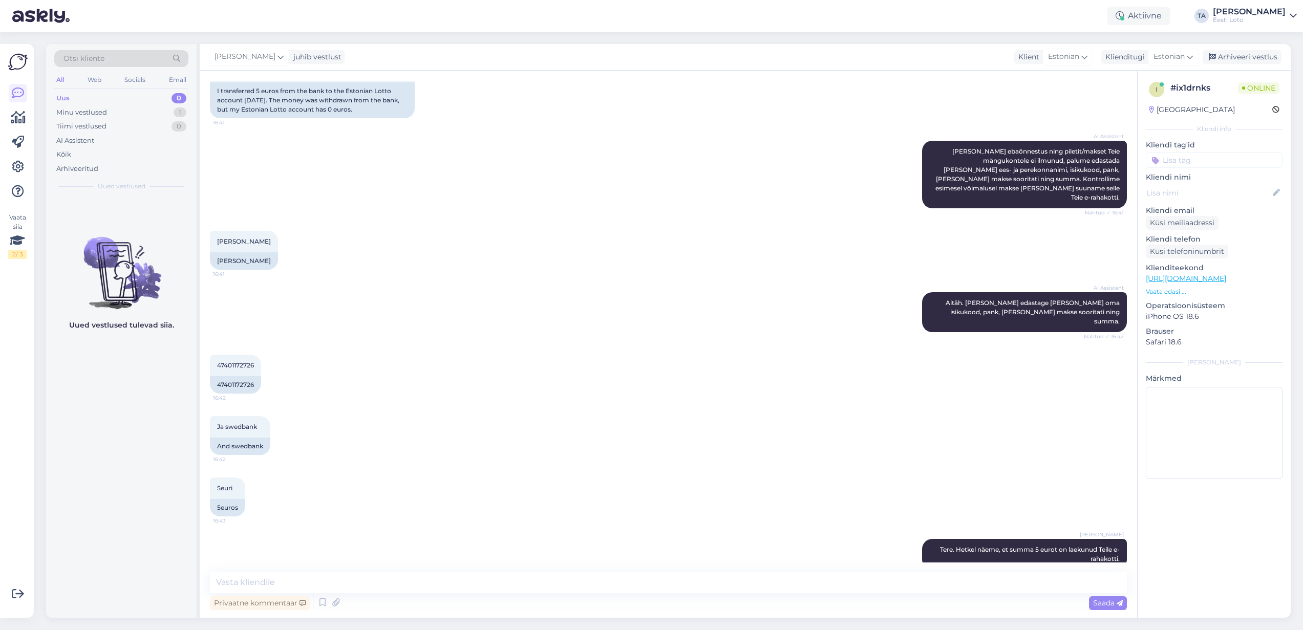
click at [1190, 165] on input at bounding box center [1213, 160] width 137 height 15
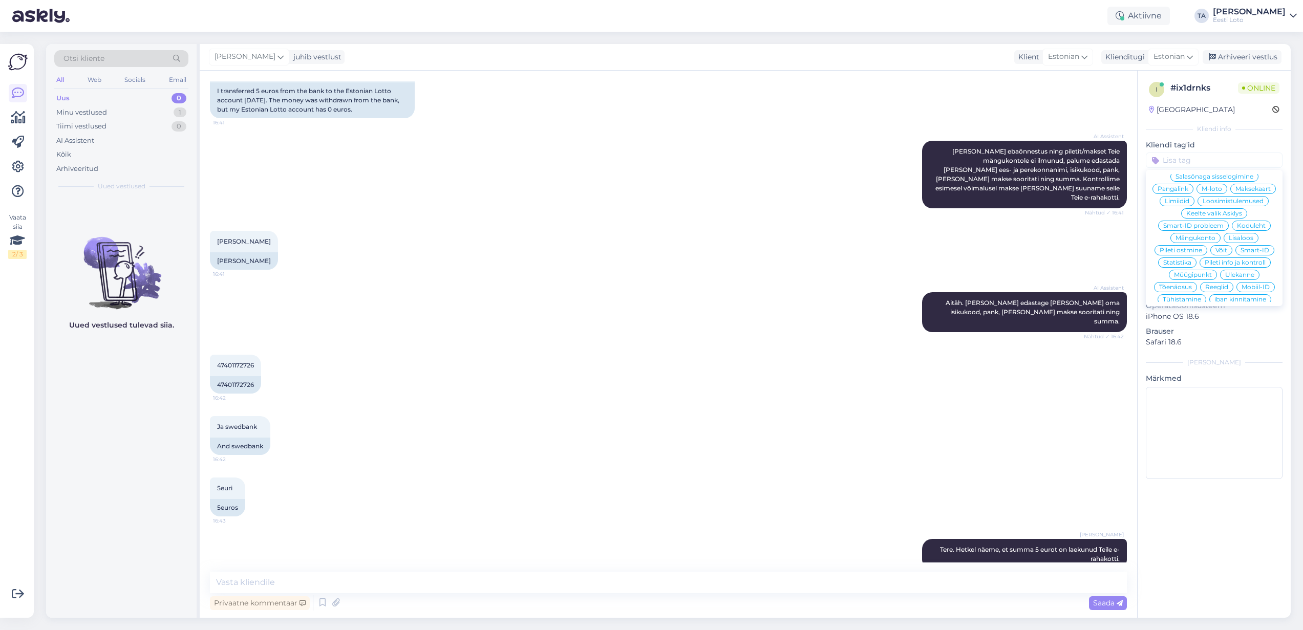
scroll to position [185, 0]
click at [1239, 268] on div "Ülekanne" at bounding box center [1239, 273] width 39 height 10
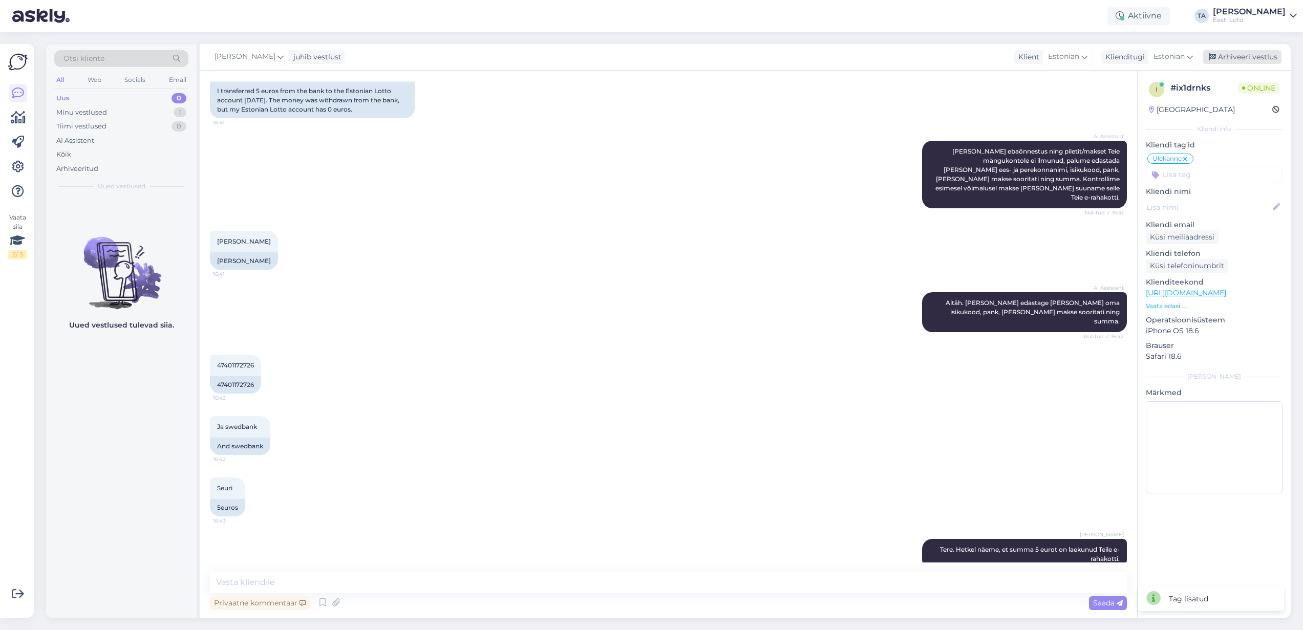
click at [1261, 56] on div "Arhiveeri vestlus" at bounding box center [1241, 57] width 79 height 14
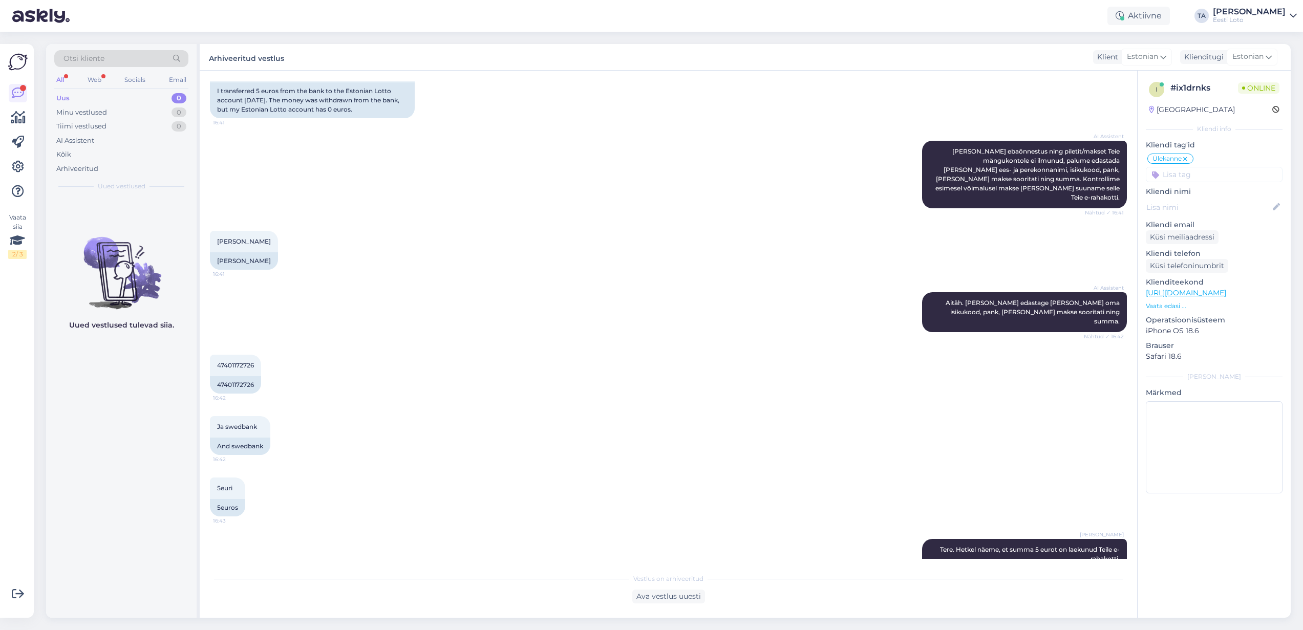
scroll to position [307, 0]
